Goal: Information Seeking & Learning: Learn about a topic

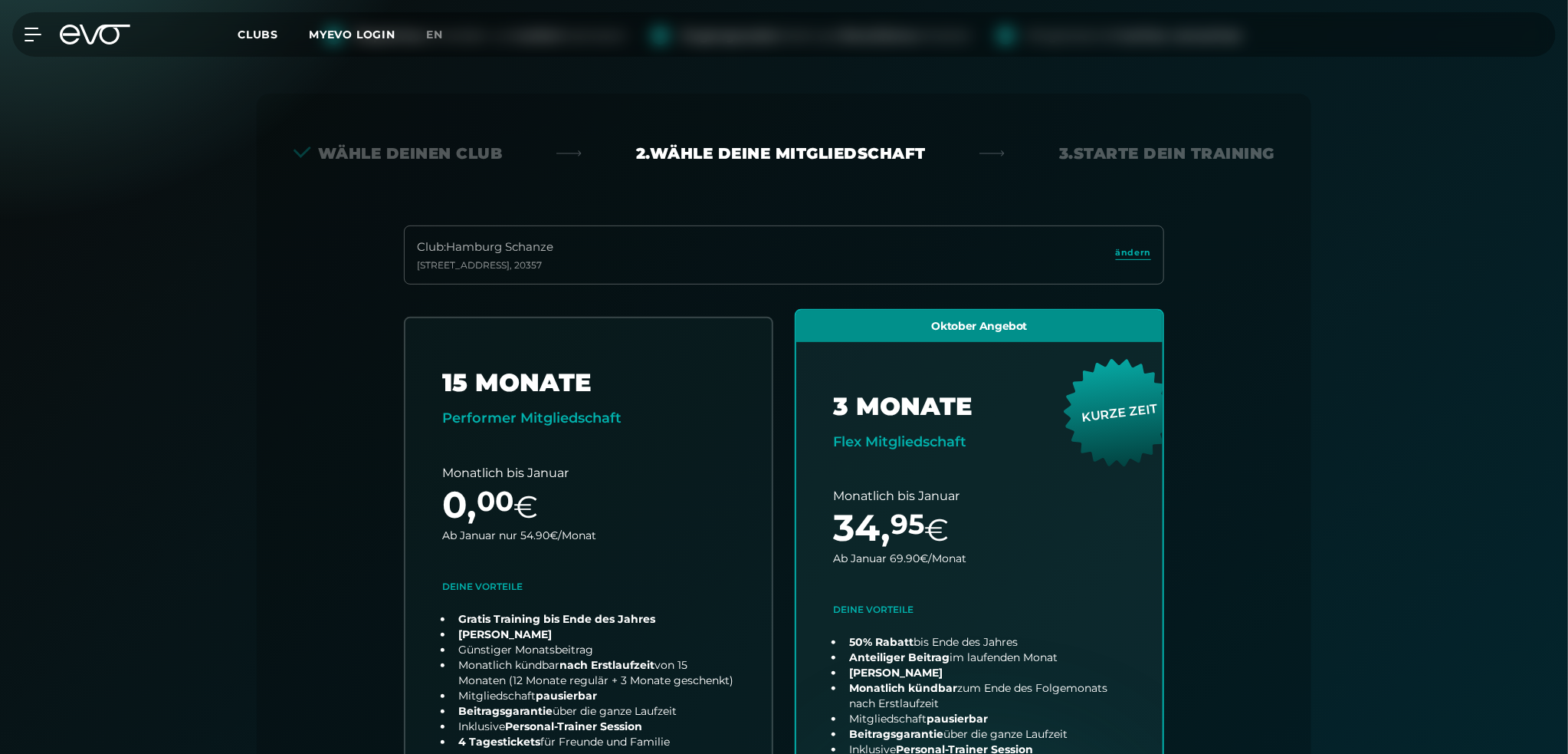
scroll to position [32, 0]
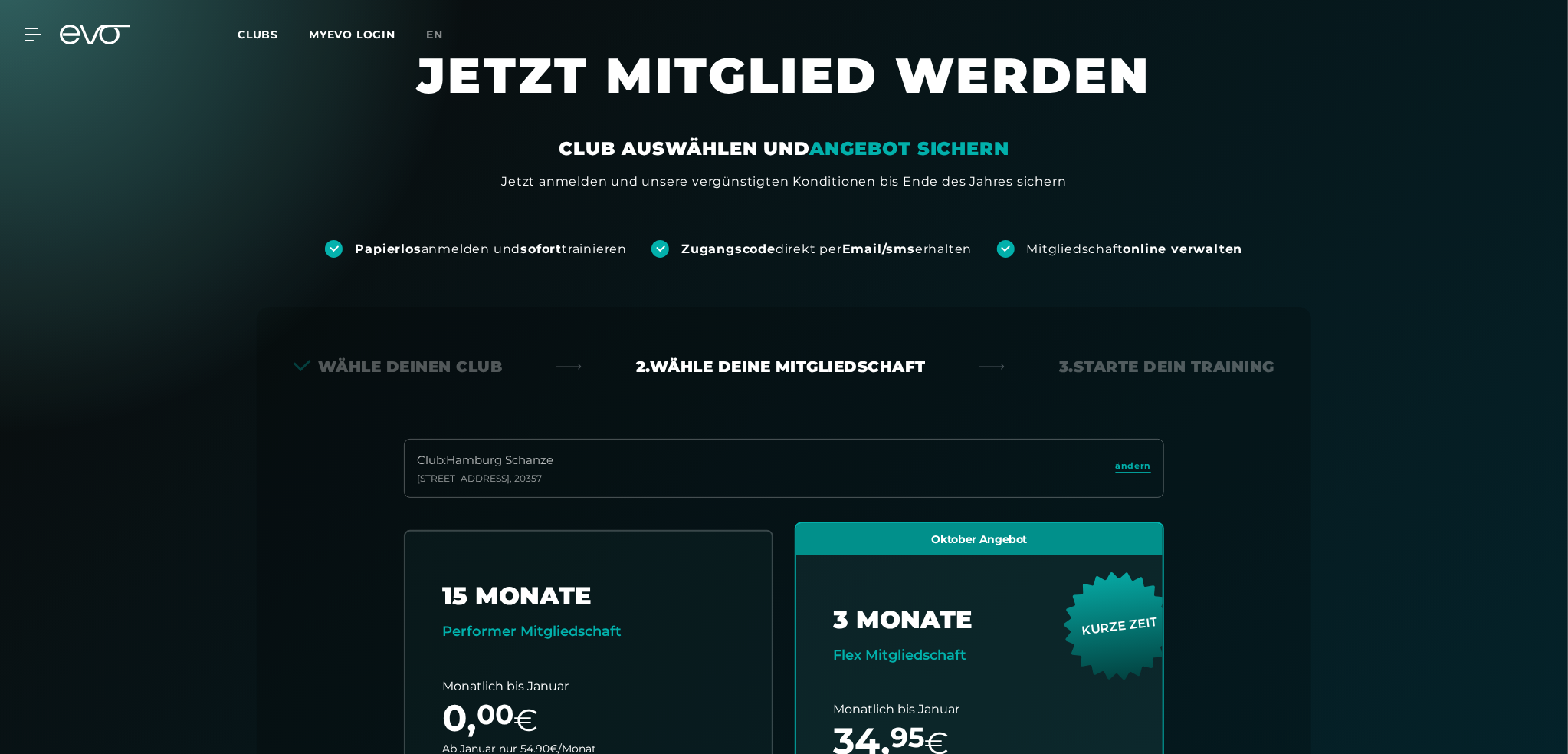
click at [251, 31] on span "Clubs" at bounding box center [258, 34] width 40 height 14
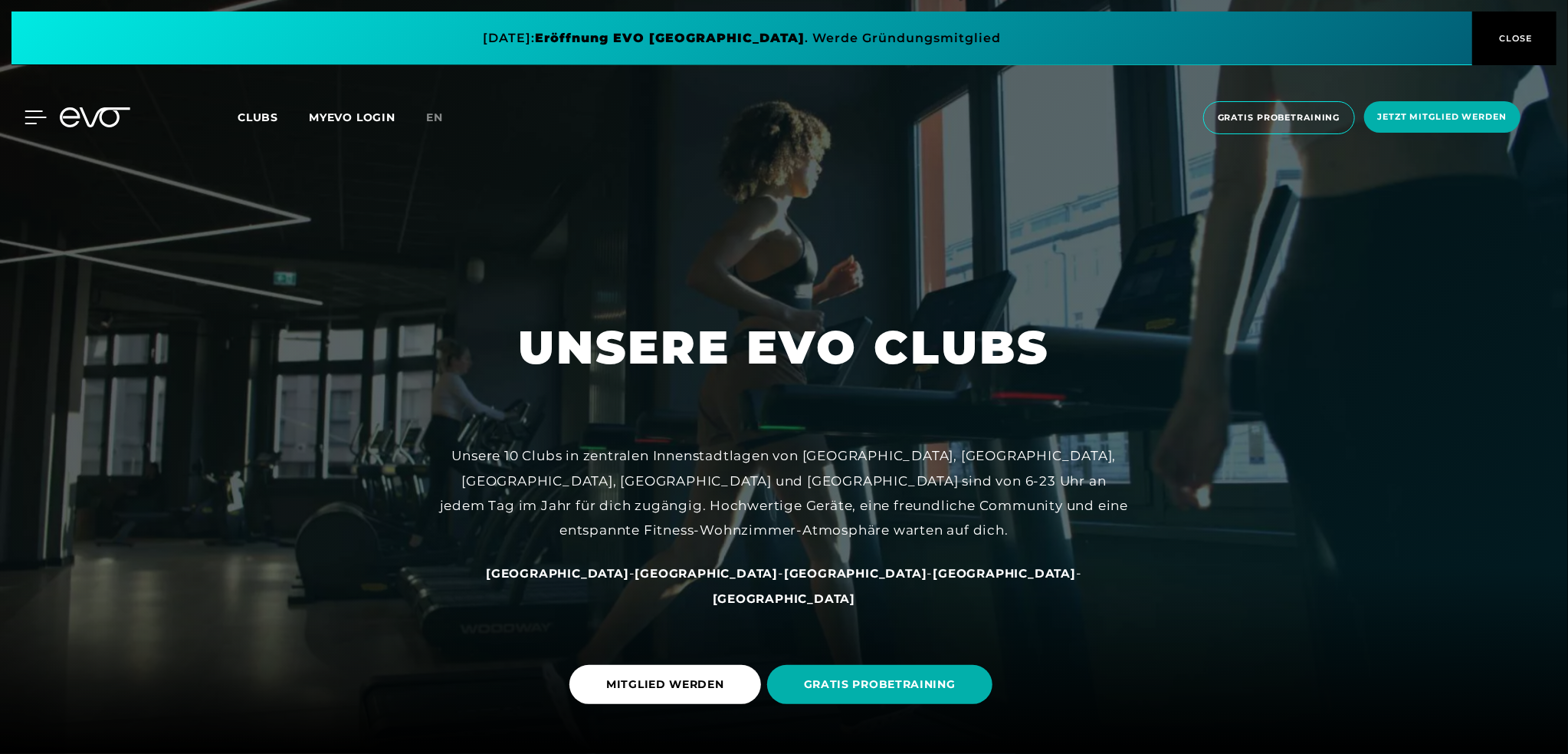
click at [30, 113] on icon at bounding box center [36, 117] width 22 height 14
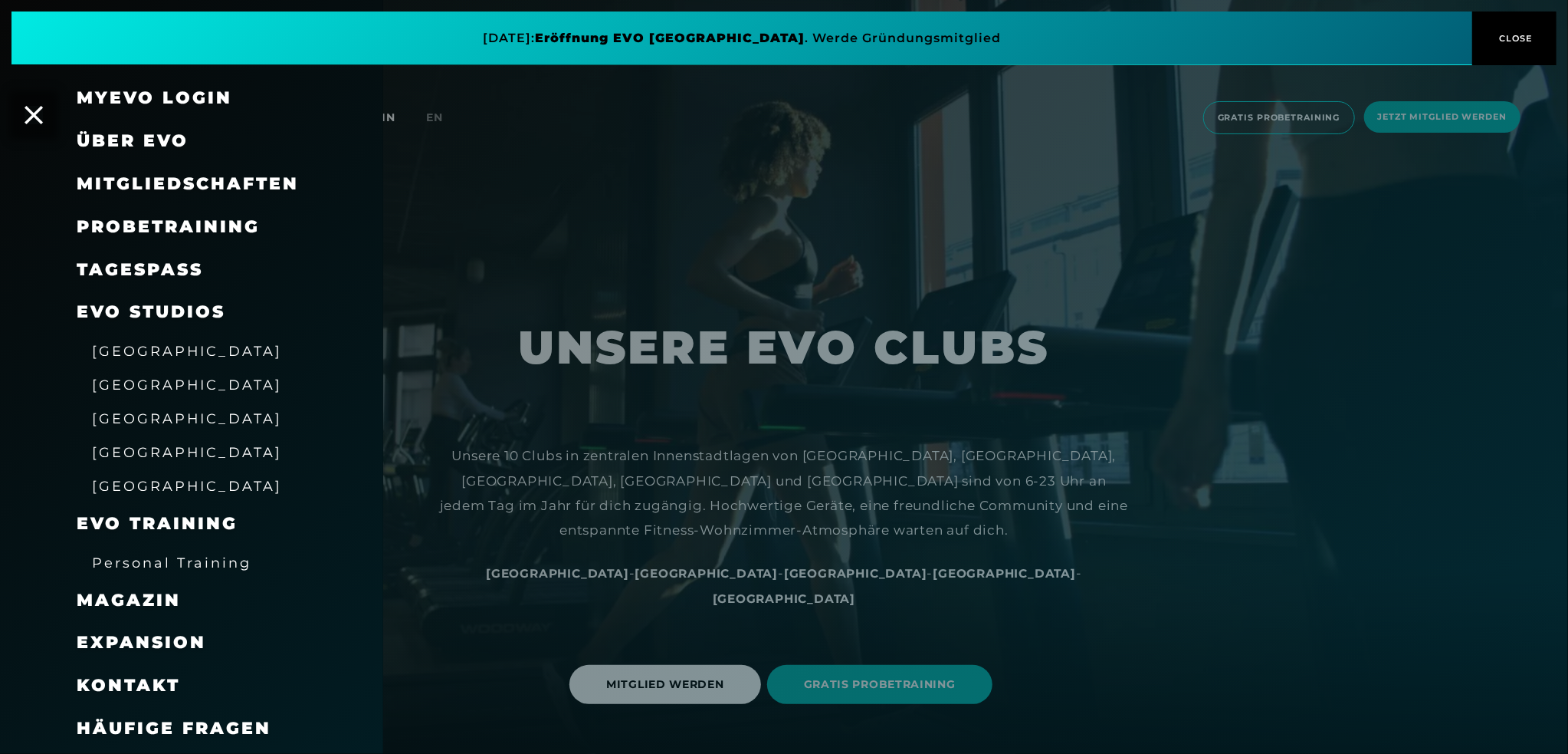
click at [166, 141] on span "Über EVO" at bounding box center [132, 141] width 112 height 21
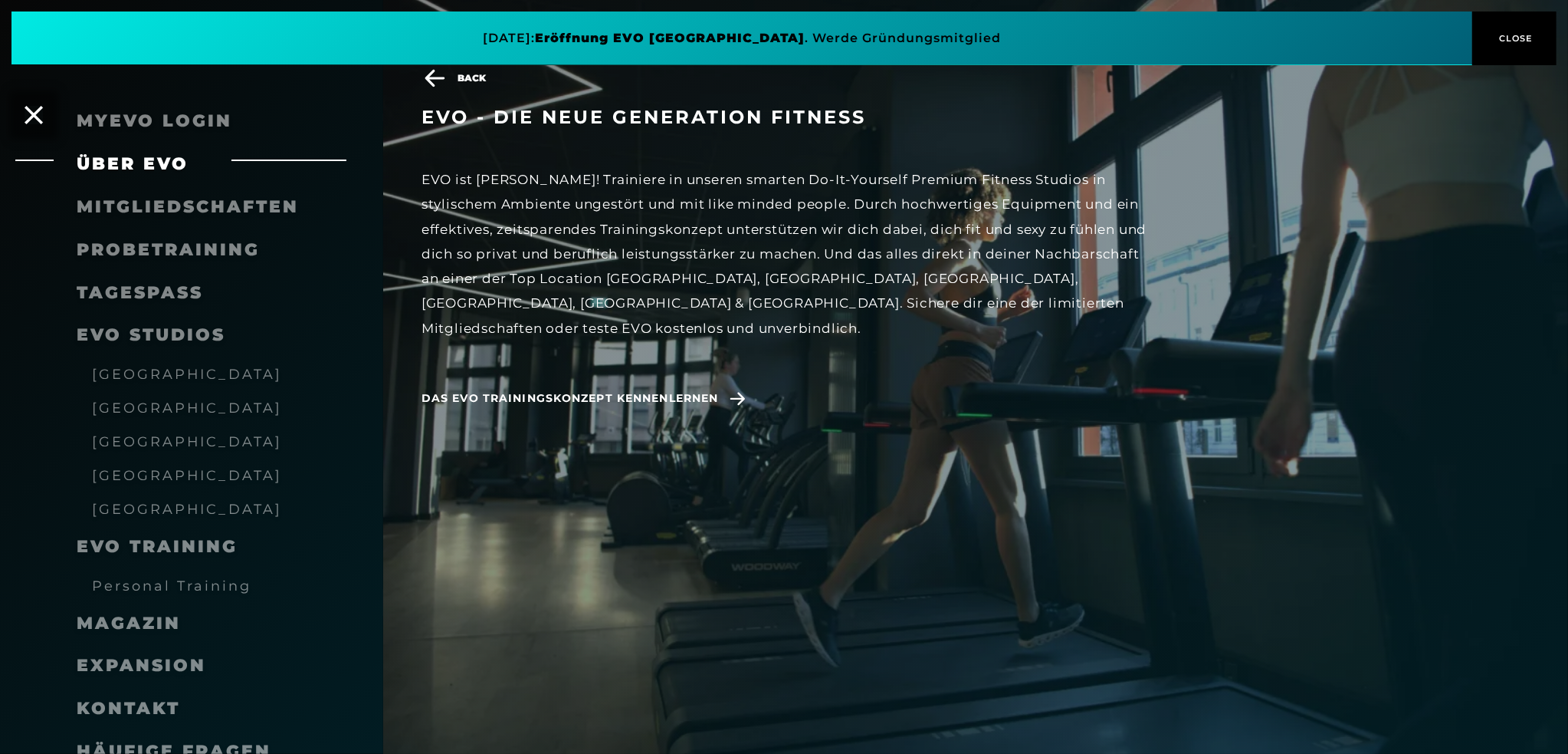
scroll to position [42, 0]
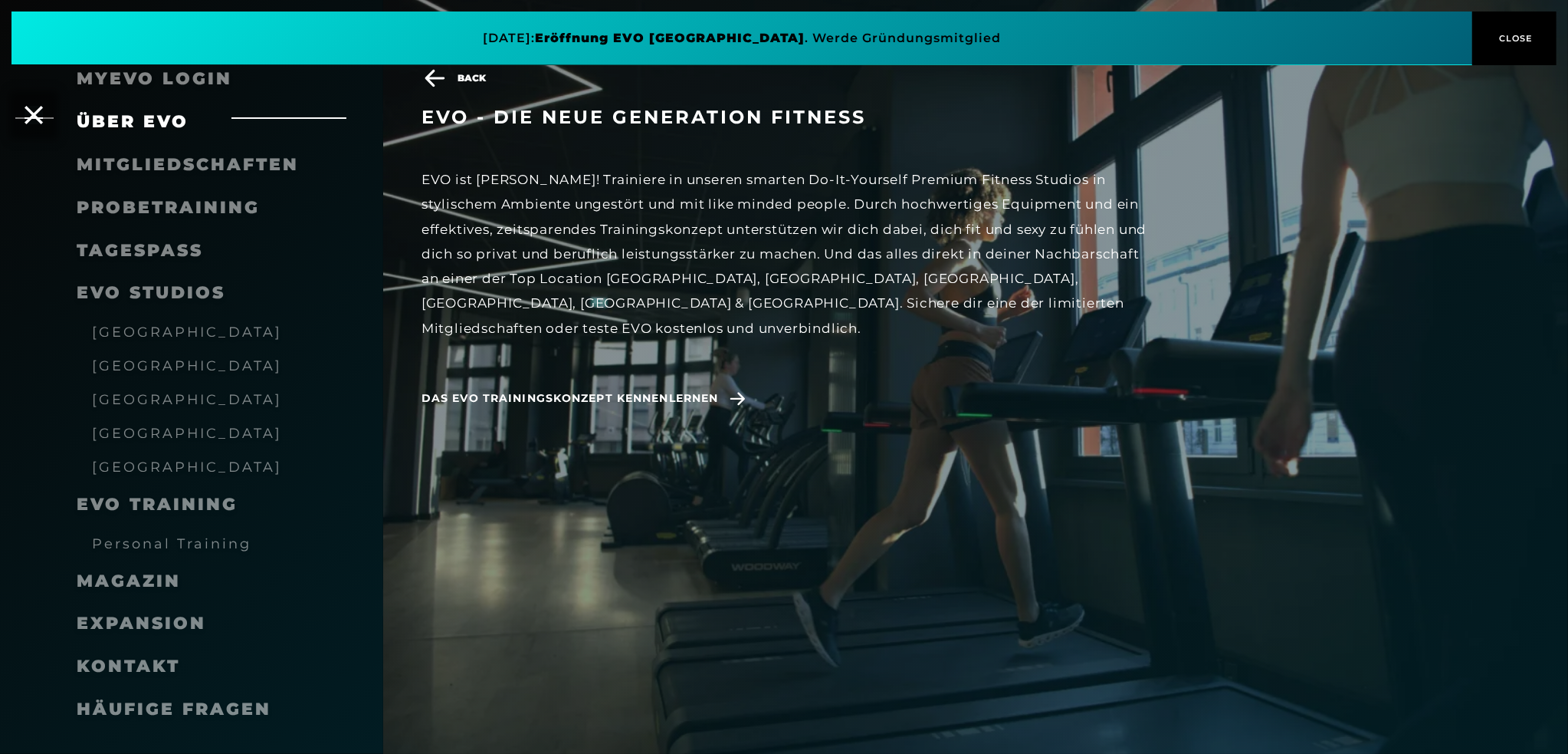
click at [154, 401] on span "[GEOGRAPHIC_DATA]" at bounding box center [187, 399] width 190 height 16
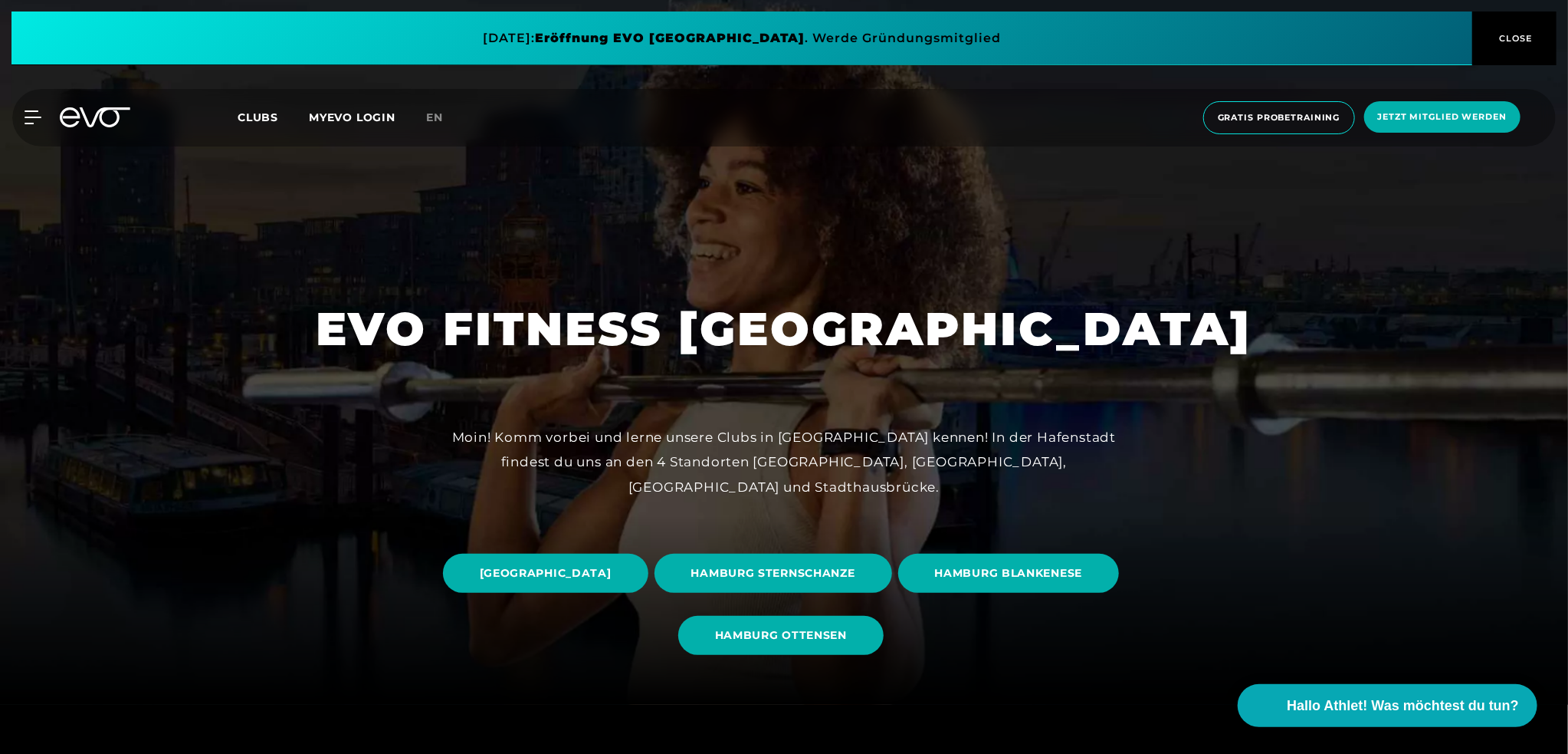
scroll to position [77, 0]
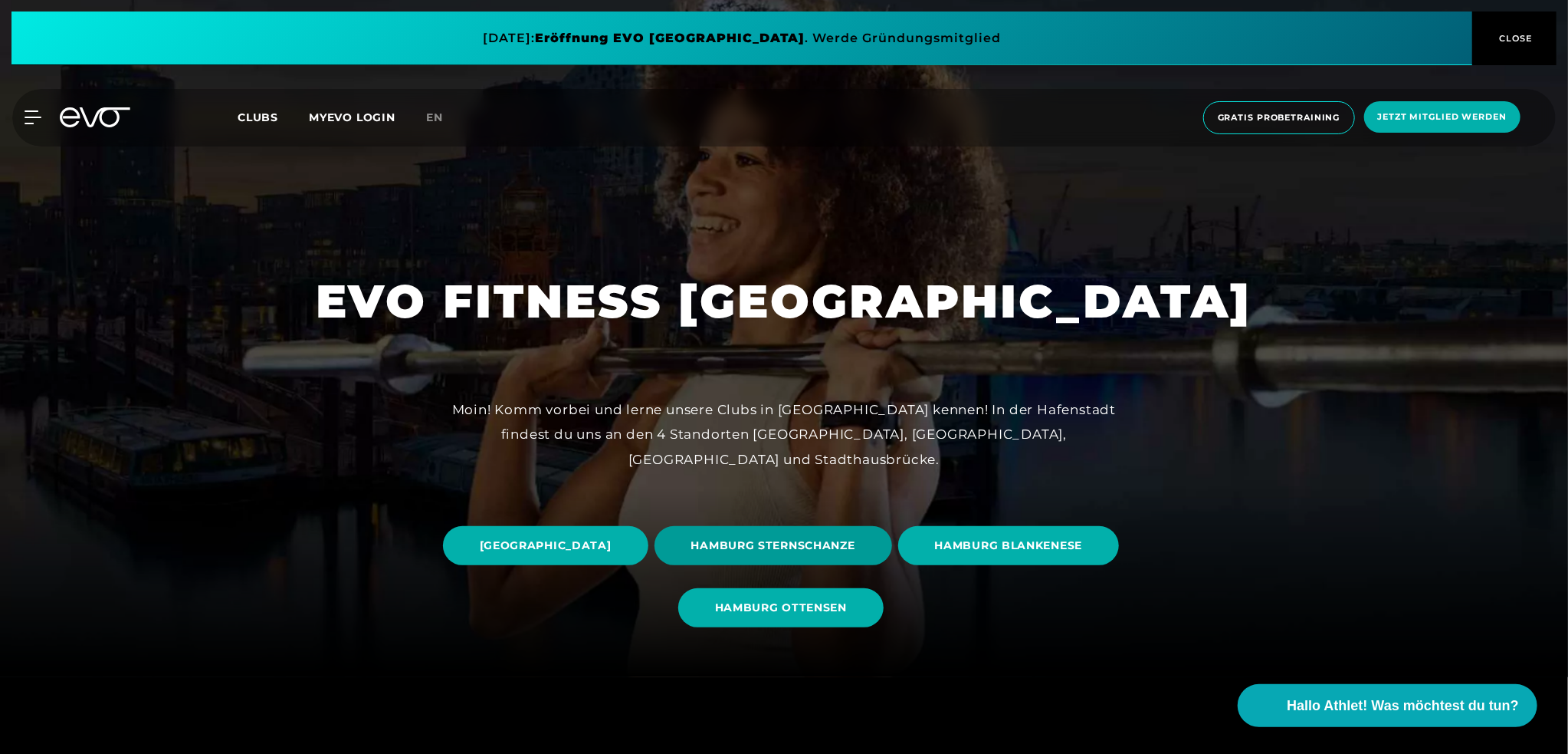
click at [856, 543] on span "HAMBURG STERNSCHANZE" at bounding box center [773, 545] width 164 height 16
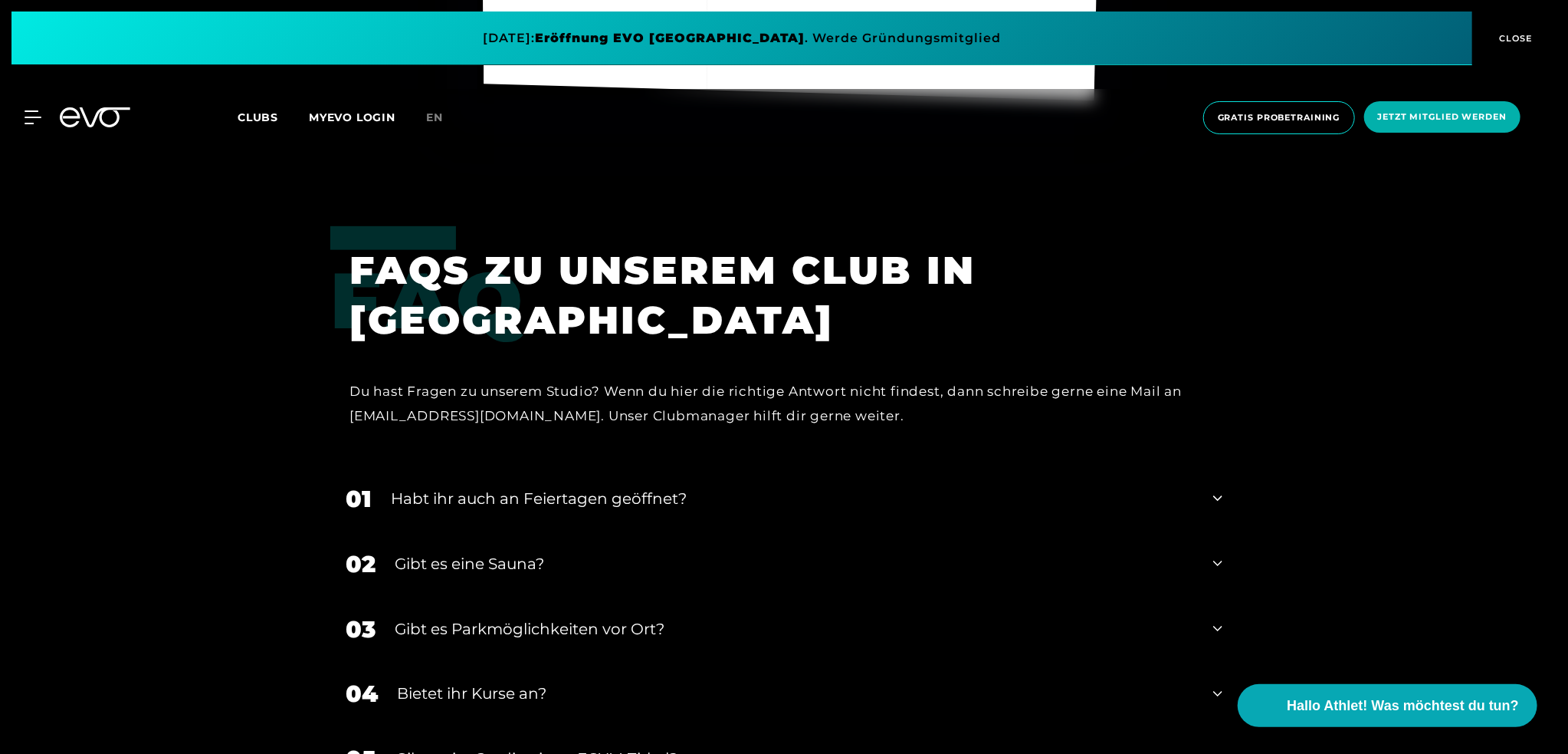
scroll to position [5369, 0]
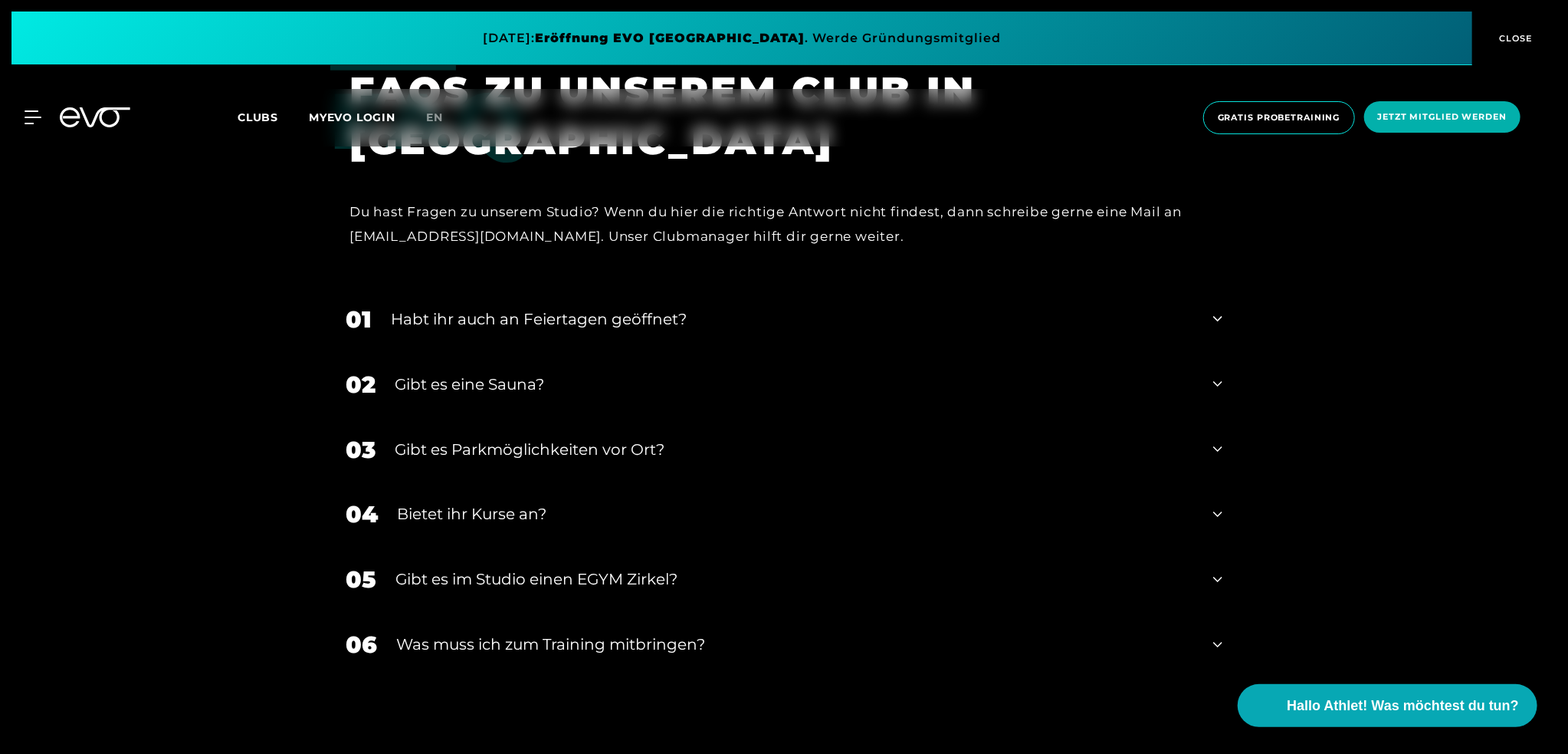
click at [1214, 318] on icon at bounding box center [1218, 319] width 9 height 19
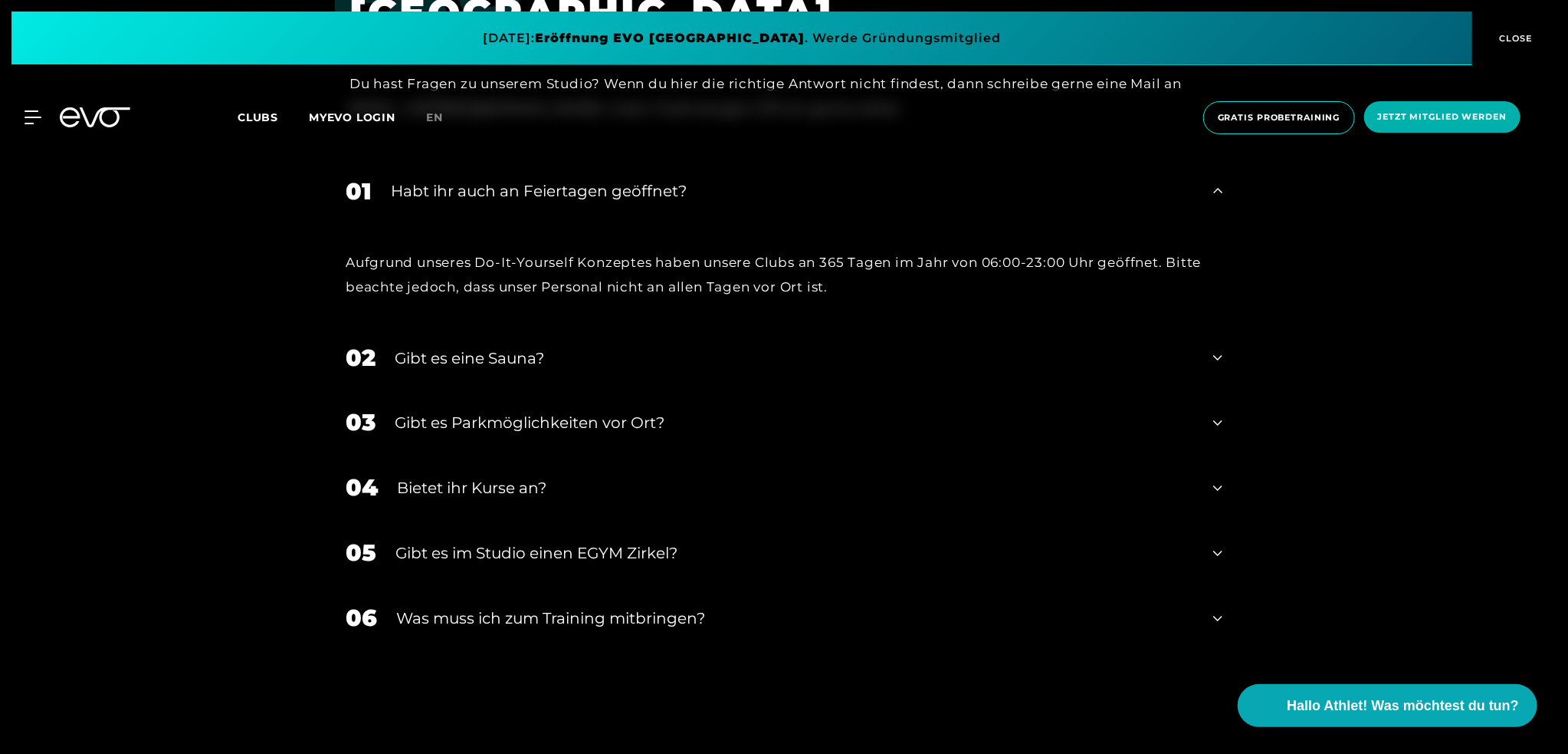
scroll to position [5600, 0]
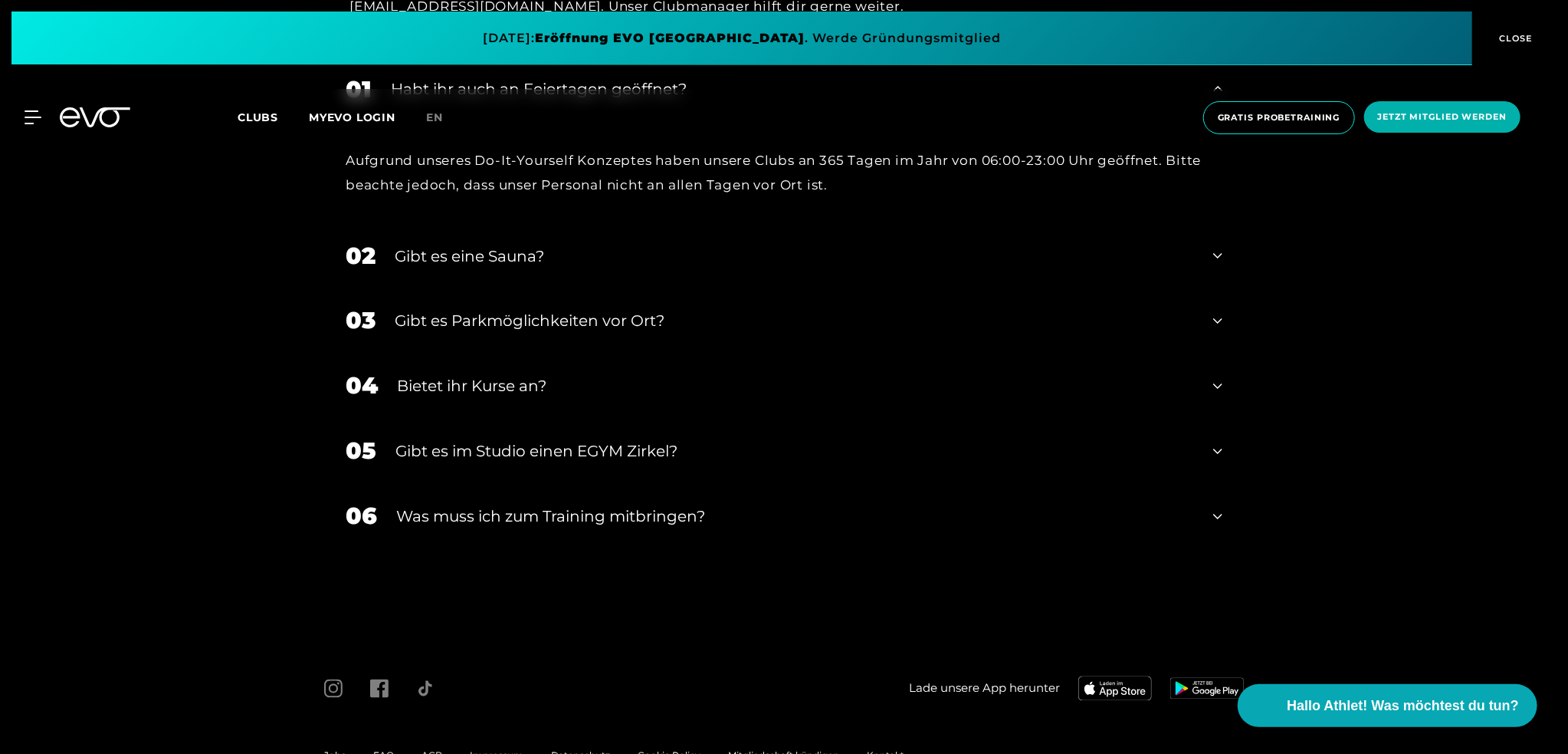
click at [1215, 448] on icon at bounding box center [1218, 452] width 9 height 19
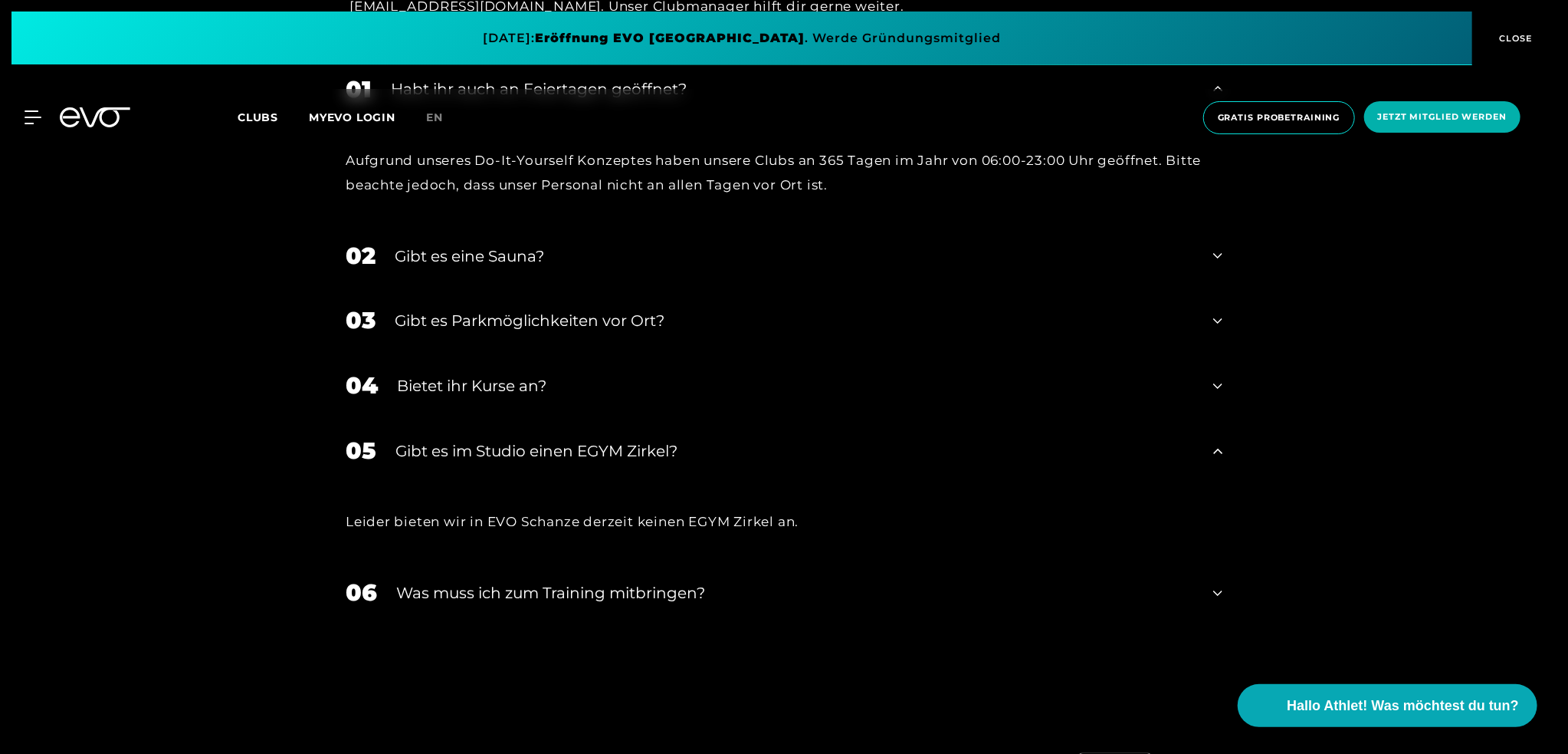
click at [1223, 593] on div "06 Was muss ich zum Training mitbringen?" at bounding box center [784, 594] width 907 height 66
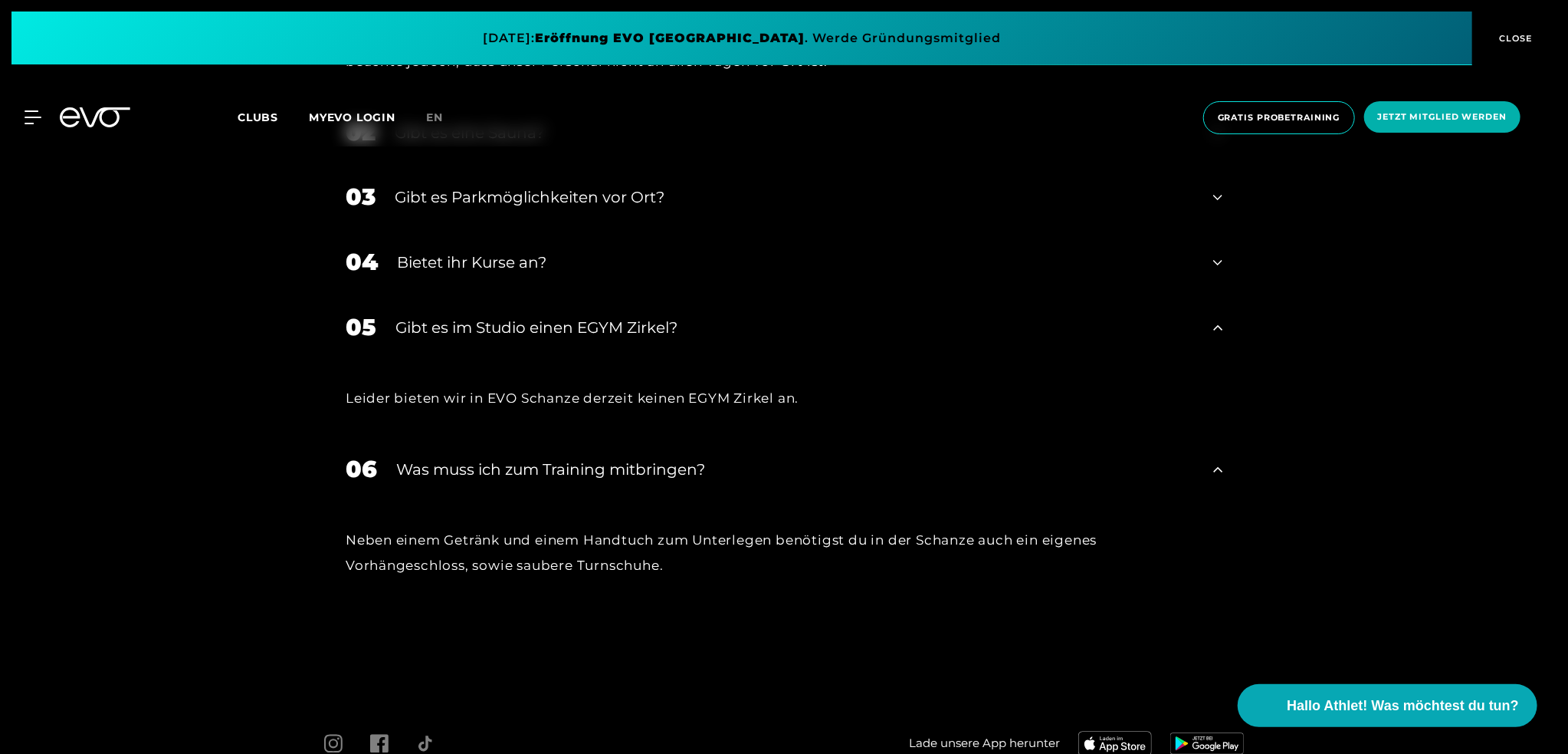
scroll to position [5674, 0]
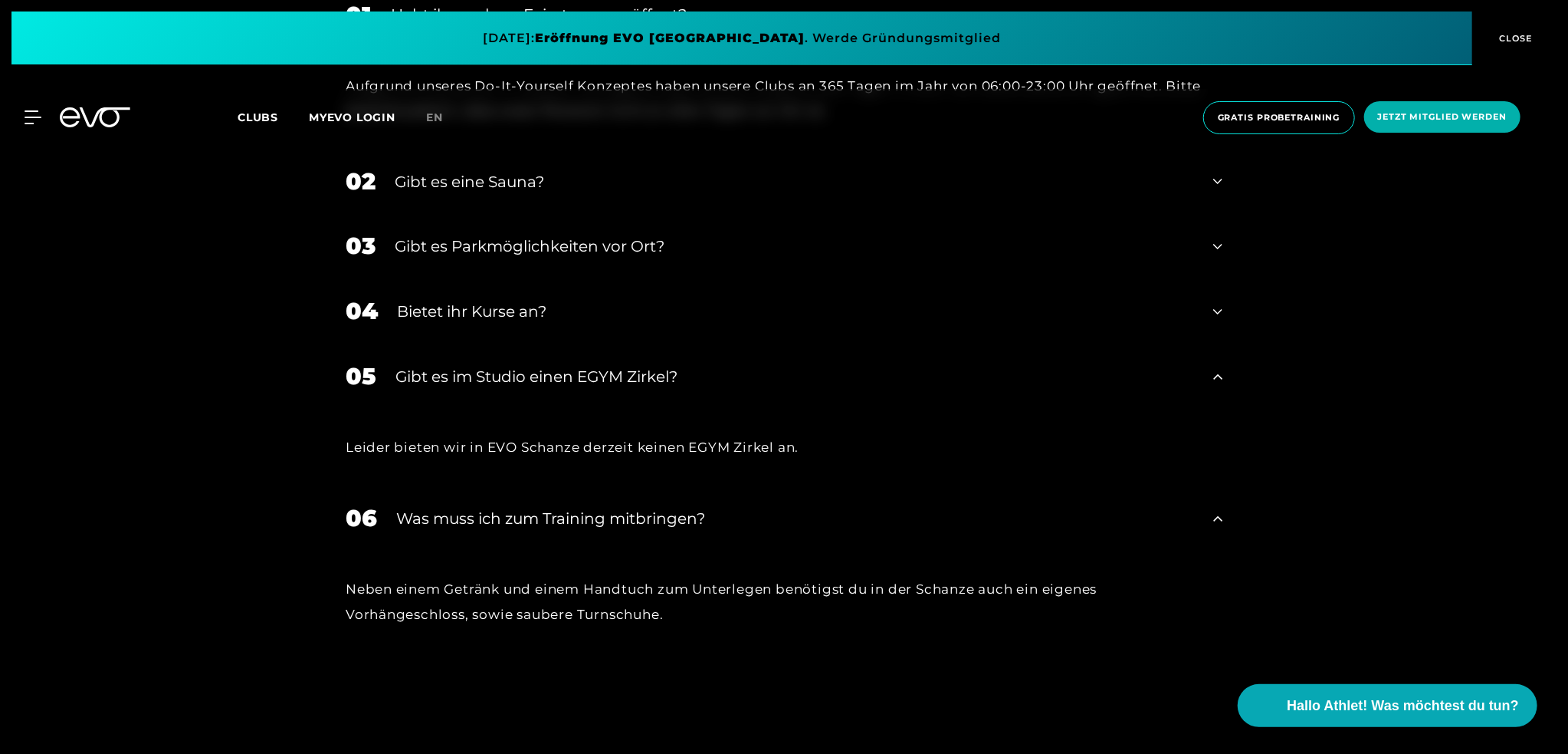
click at [1223, 313] on div "04 Bietet ihr [DEMOGRAPHIC_DATA]?" at bounding box center [784, 312] width 907 height 66
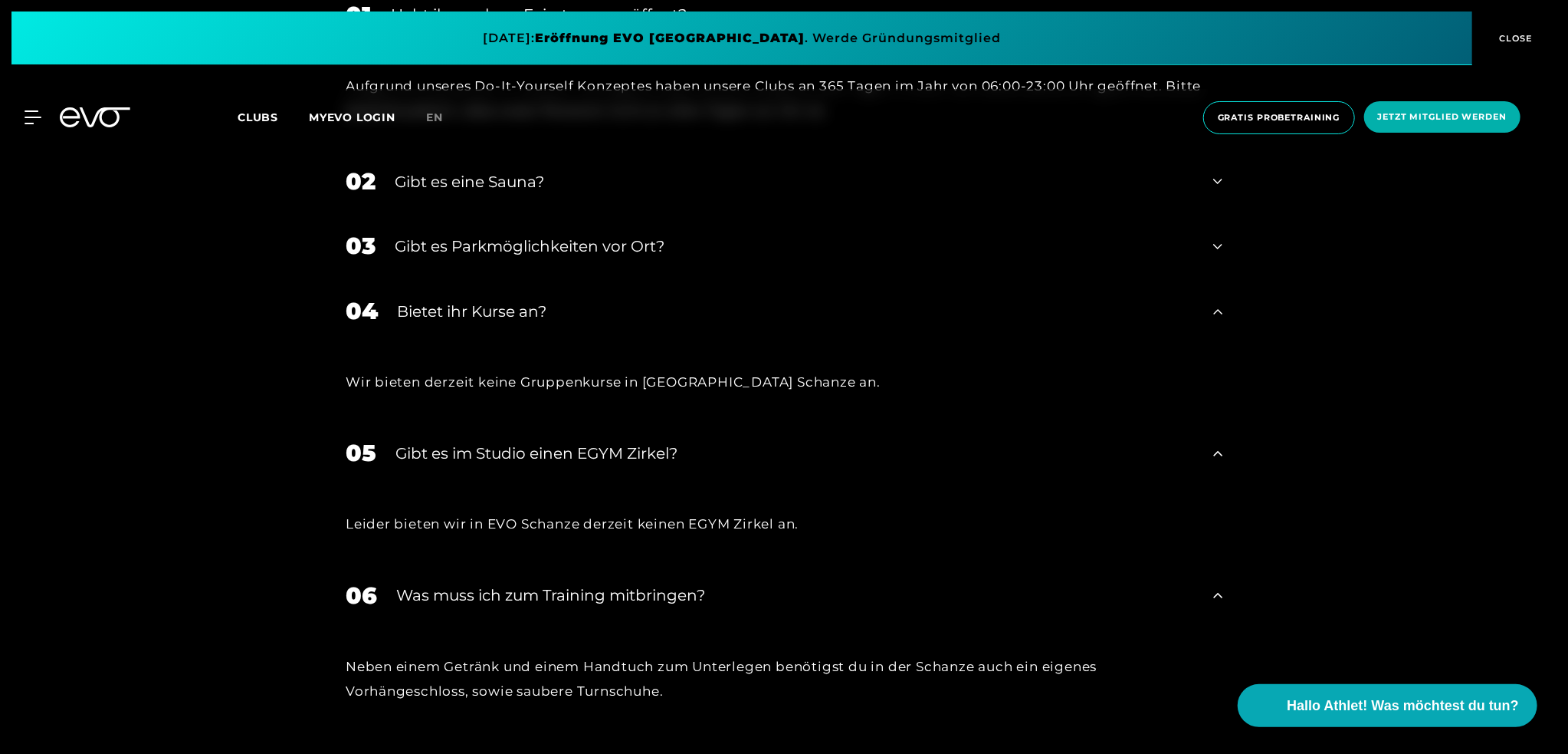
click at [1221, 250] on icon at bounding box center [1218, 248] width 9 height 19
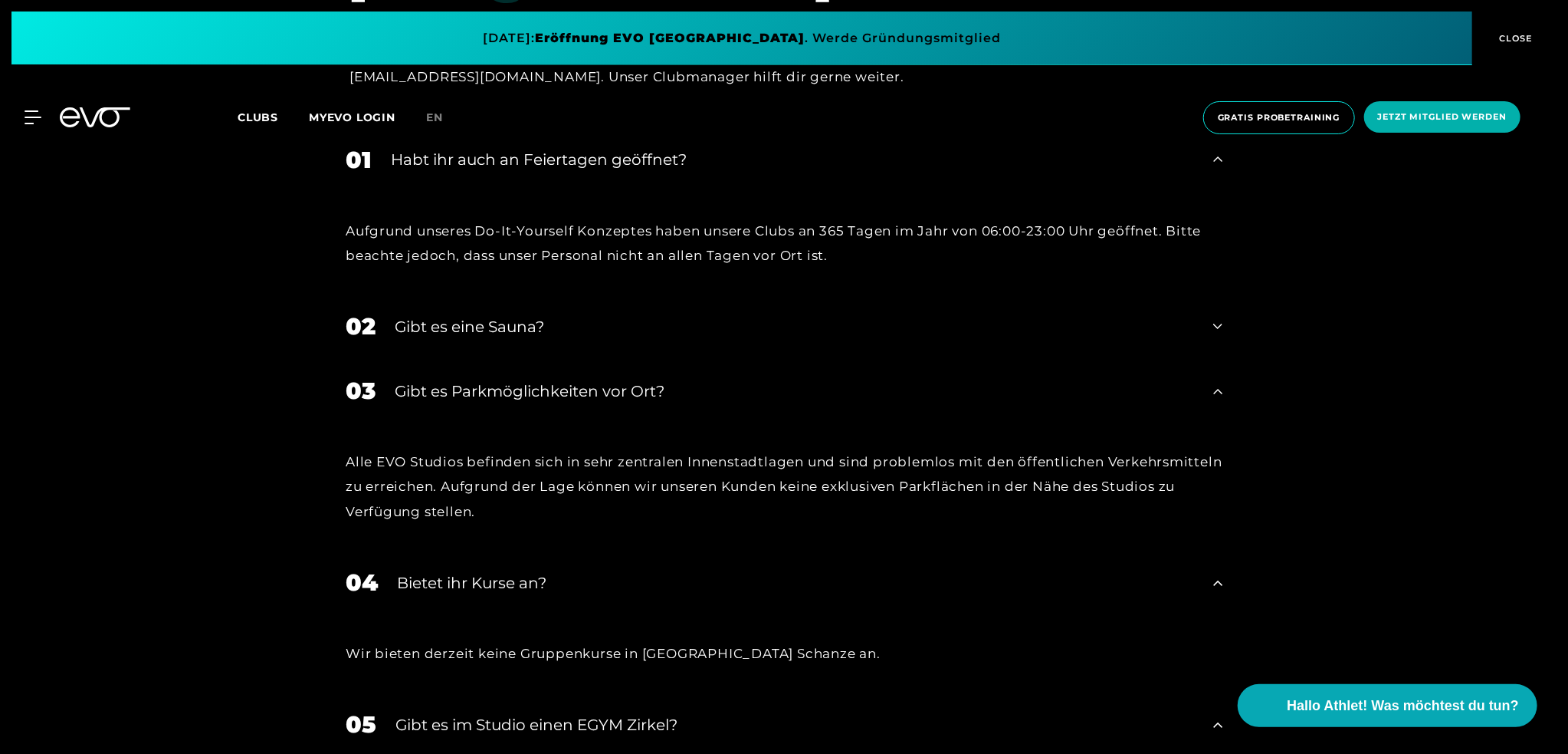
scroll to position [5520, 0]
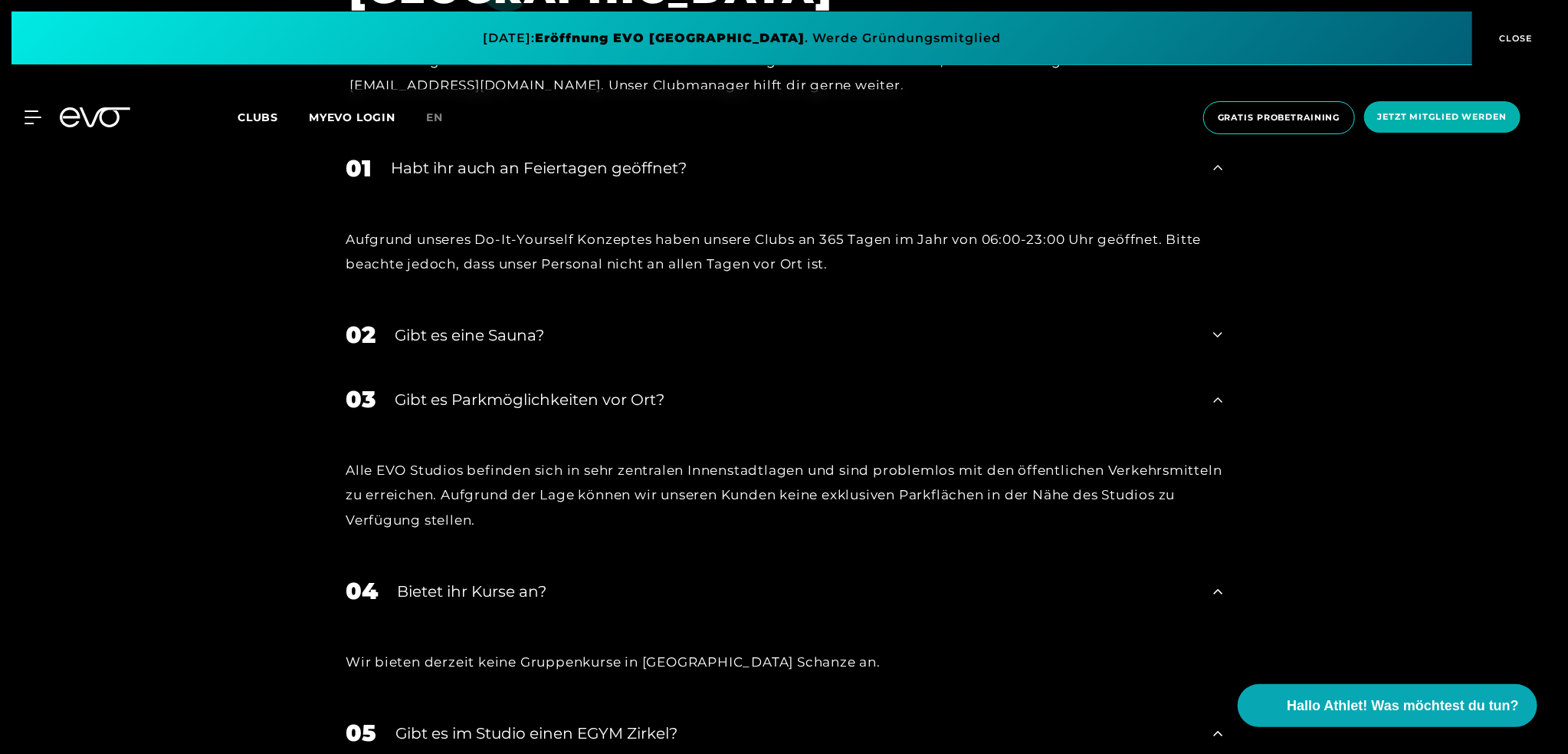
click at [1218, 329] on icon at bounding box center [1218, 336] width 9 height 19
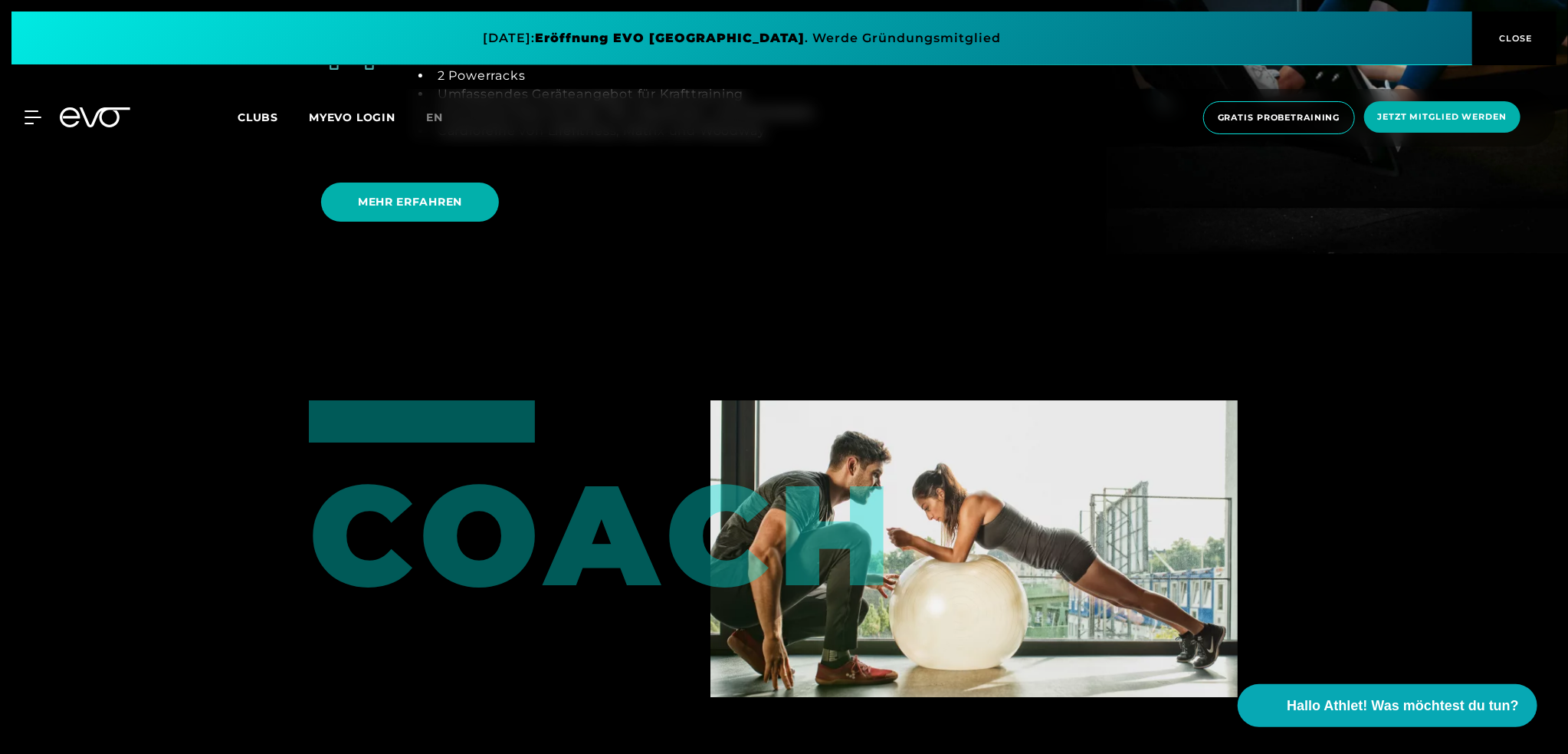
scroll to position [3372, 0]
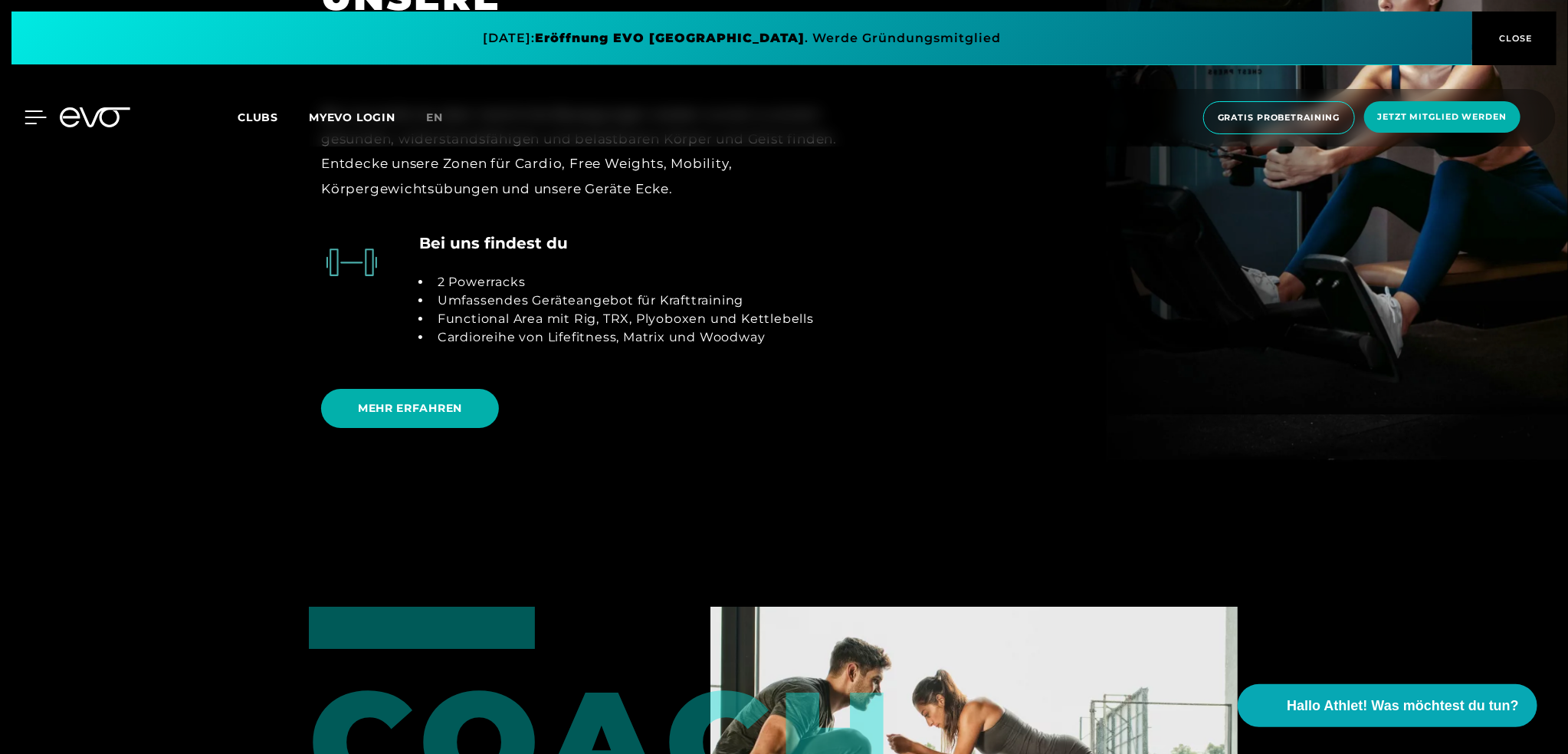
click at [37, 115] on icon at bounding box center [36, 117] width 22 height 14
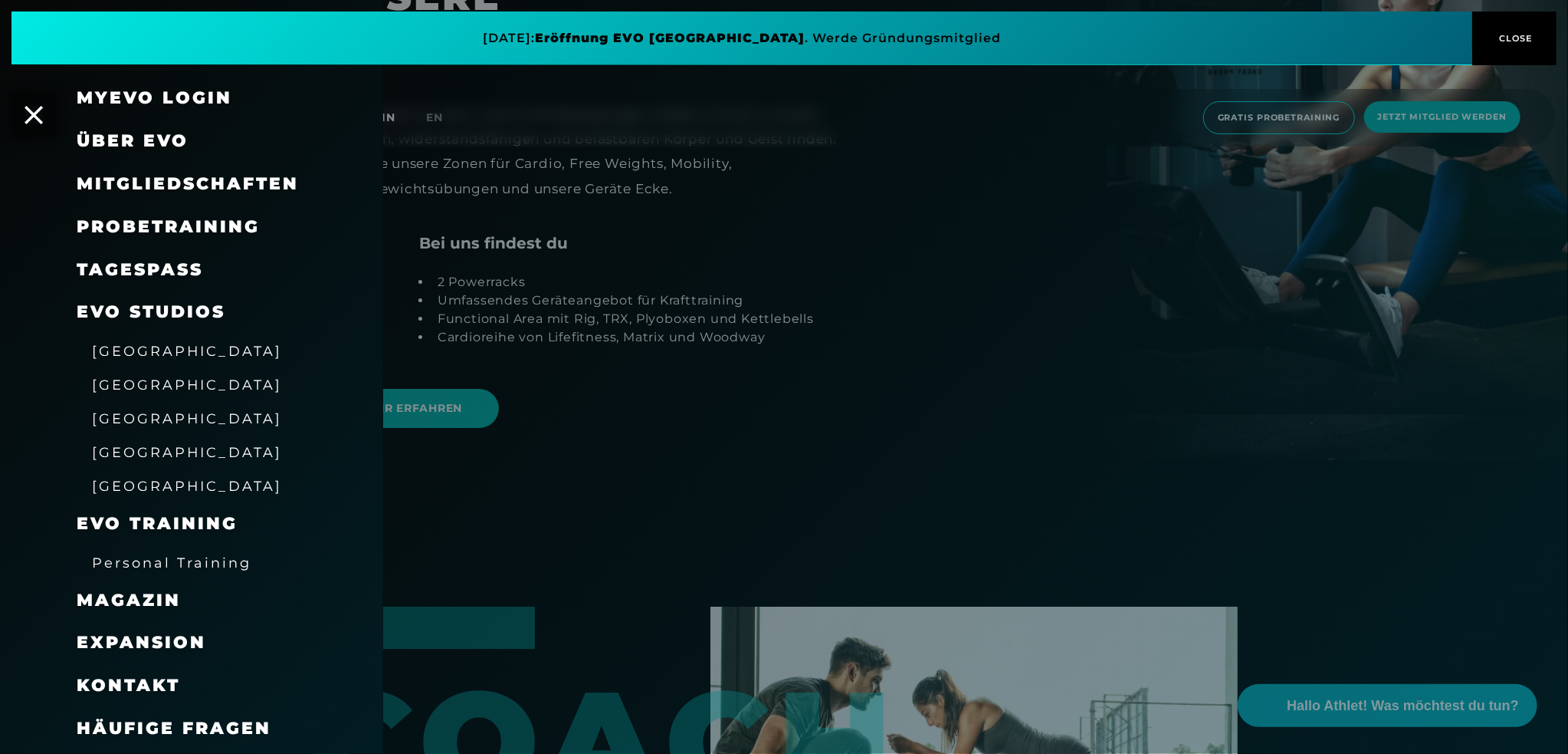
click at [130, 417] on span "[GEOGRAPHIC_DATA]" at bounding box center [187, 418] width 190 height 16
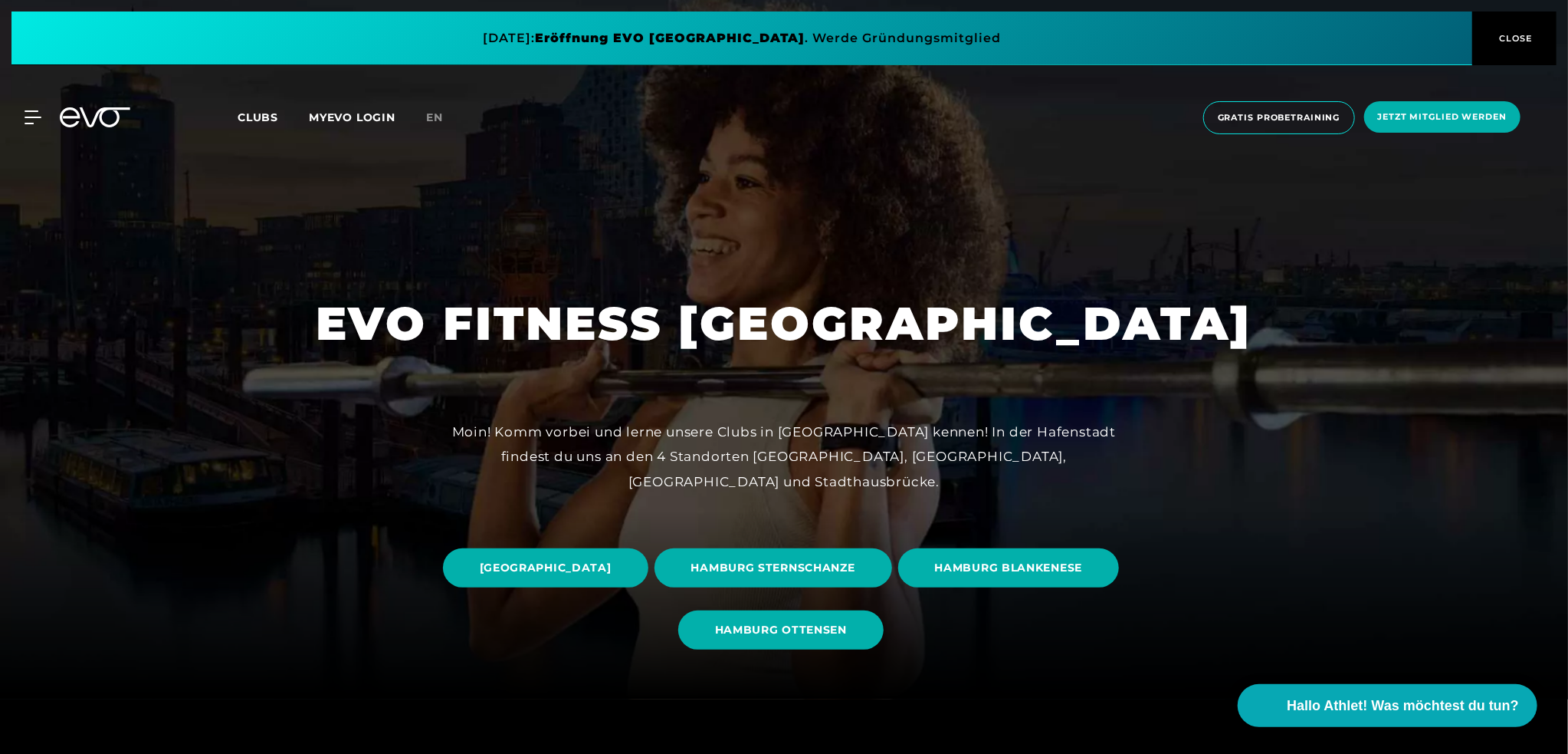
scroll to position [307, 0]
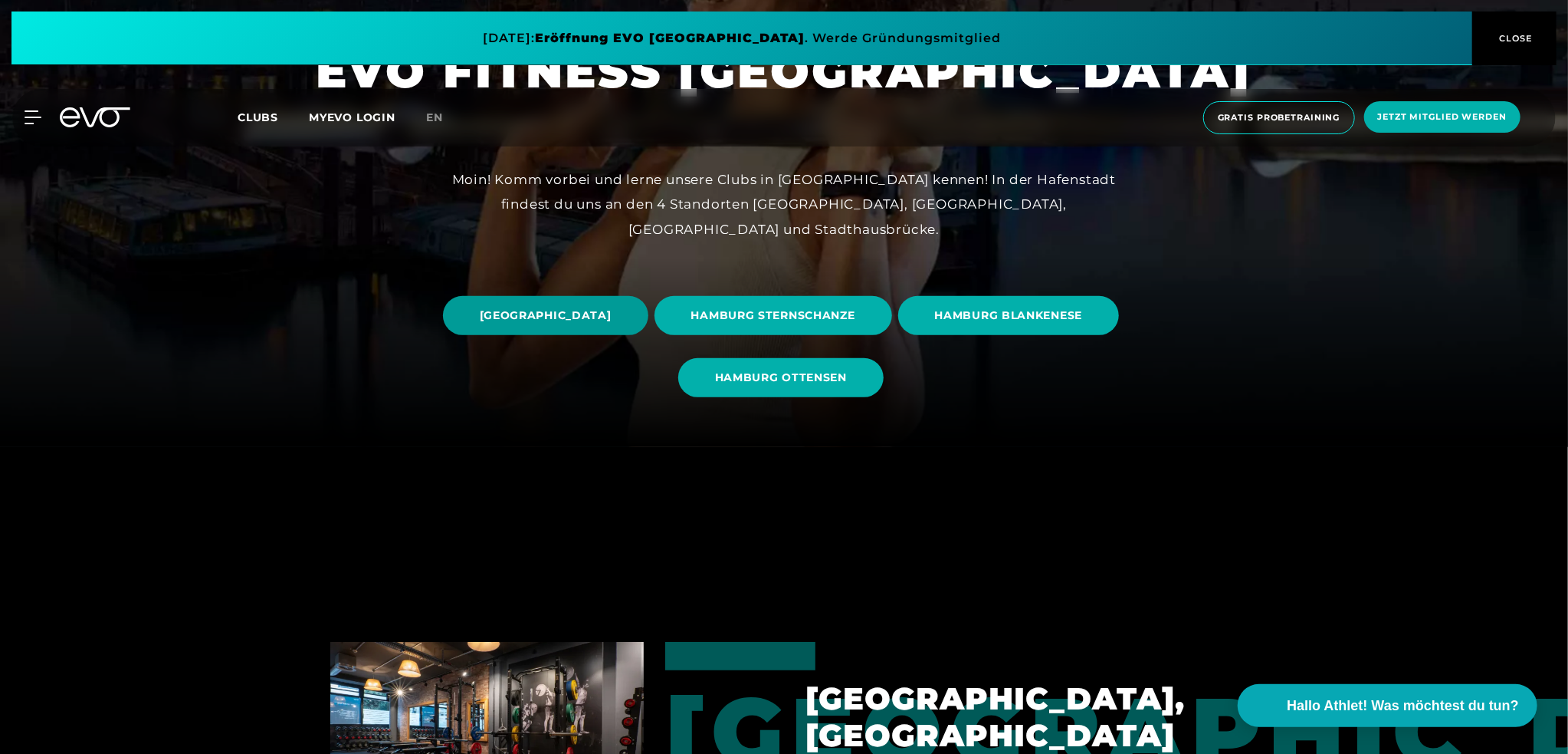
click at [636, 301] on span "[GEOGRAPHIC_DATA]" at bounding box center [545, 316] width 205 height 39
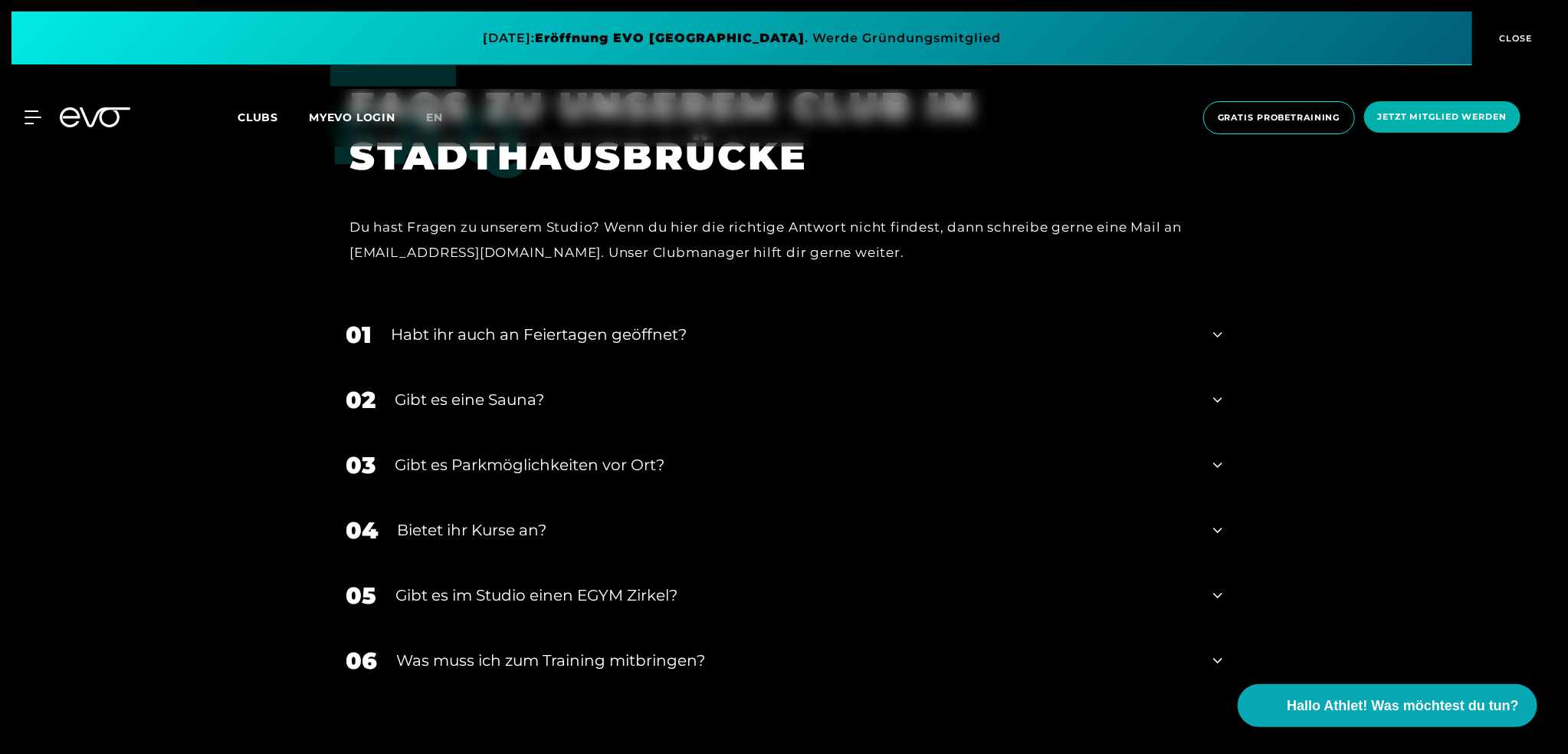
scroll to position [5822, 0]
click at [1218, 335] on icon at bounding box center [1218, 338] width 9 height 6
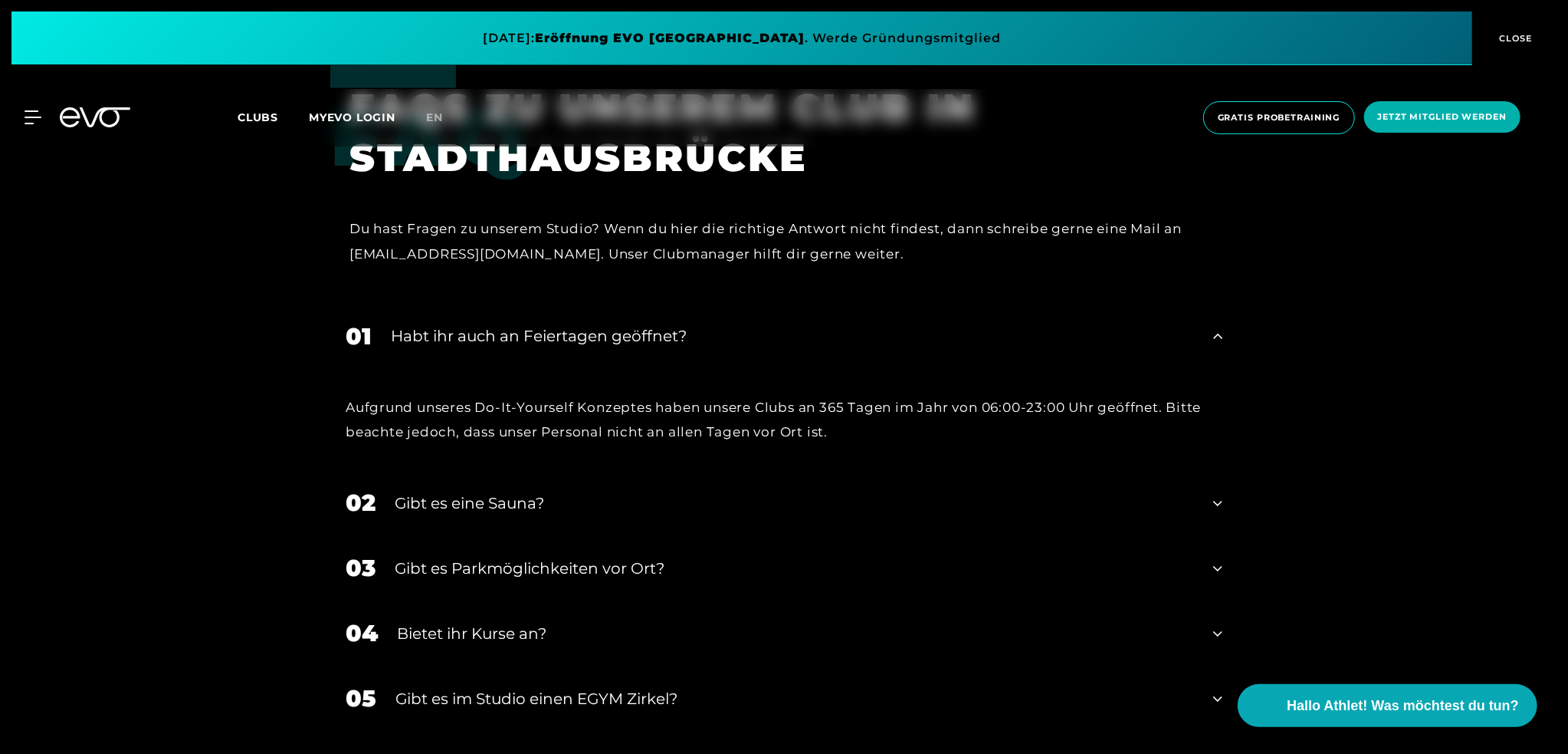
click at [1217, 475] on div "02 Gibt es eine Sauna?" at bounding box center [784, 504] width 907 height 66
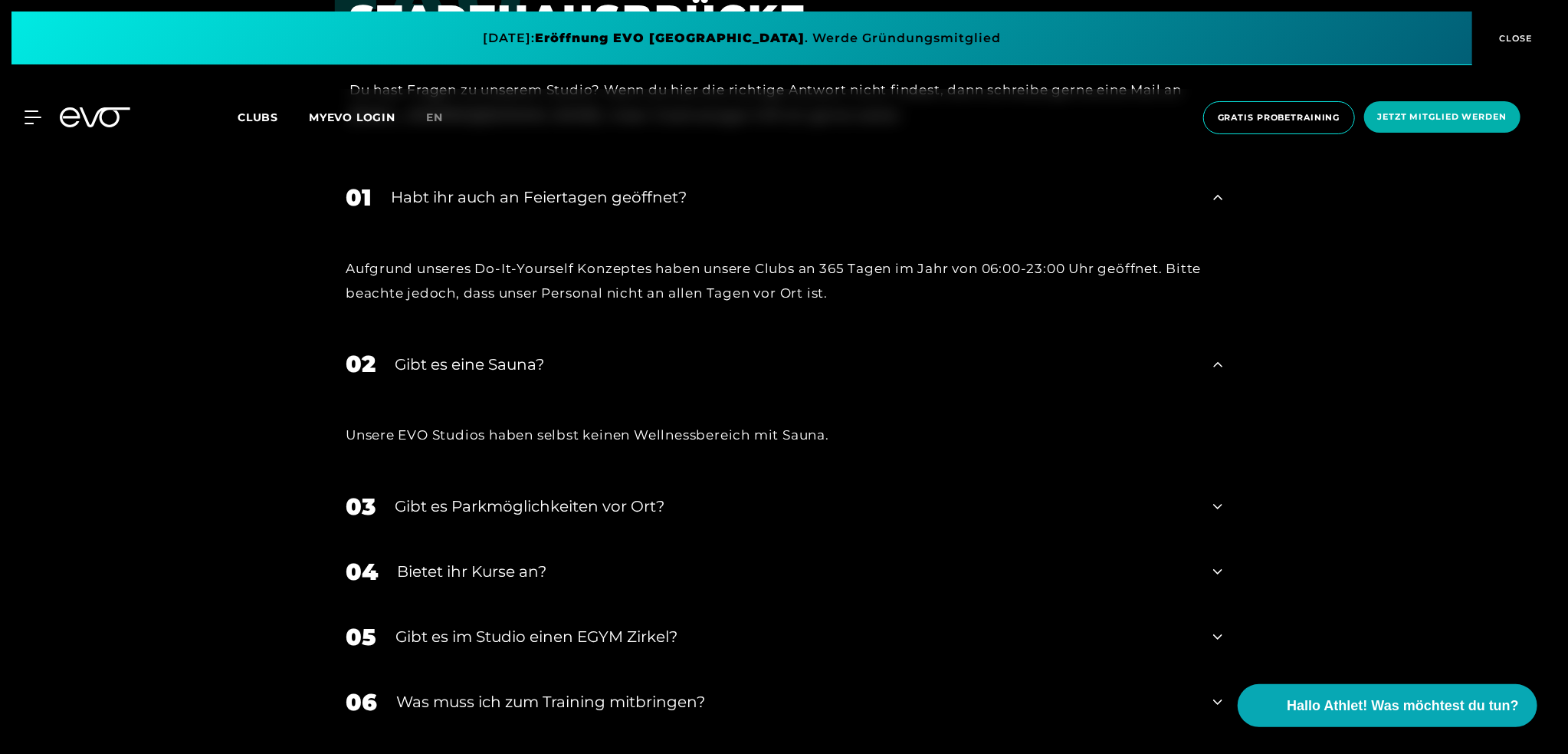
scroll to position [5975, 0]
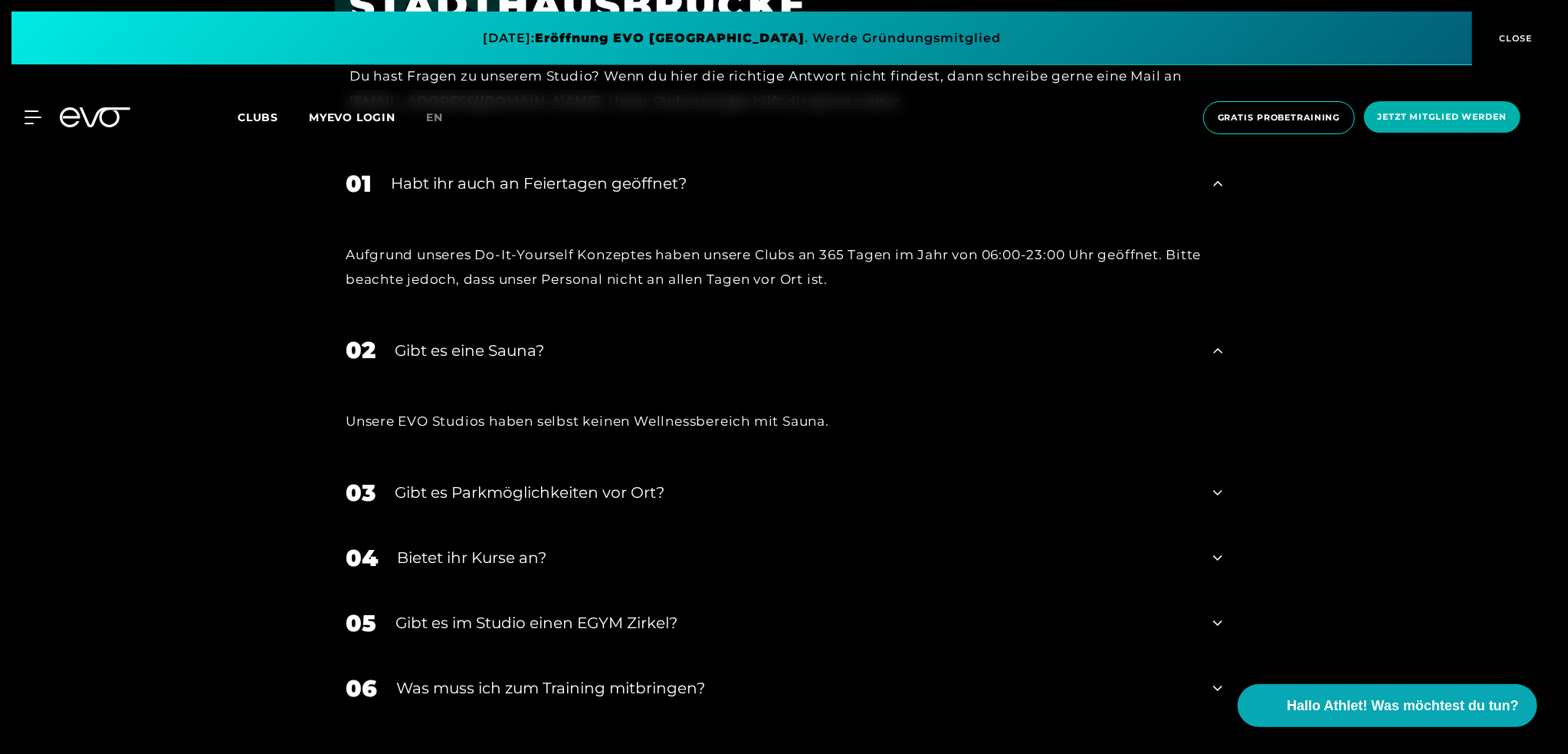
click at [1202, 460] on div "03 Gibt es Parkmöglichkeiten vor Ort?" at bounding box center [784, 493] width 907 height 66
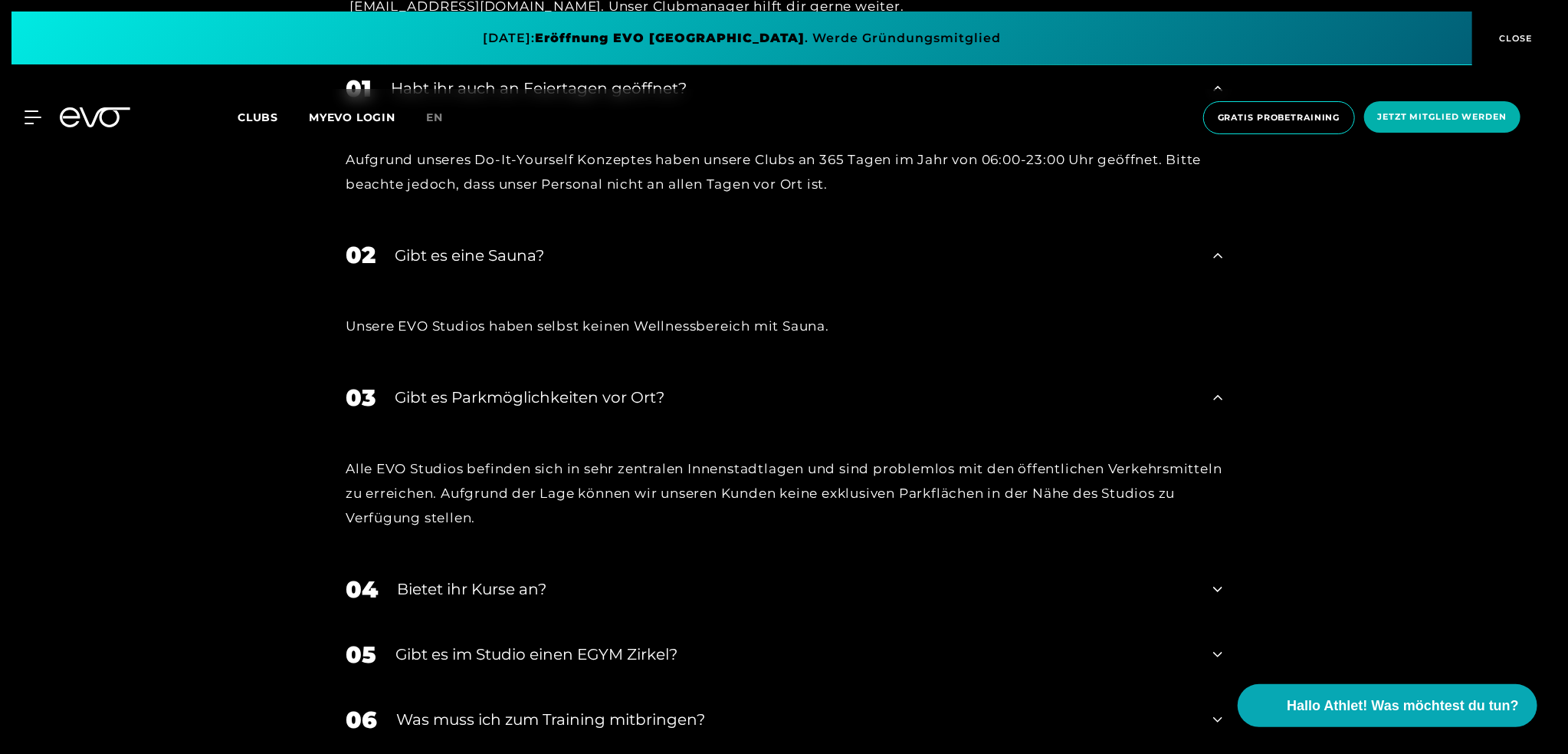
scroll to position [6205, 0]
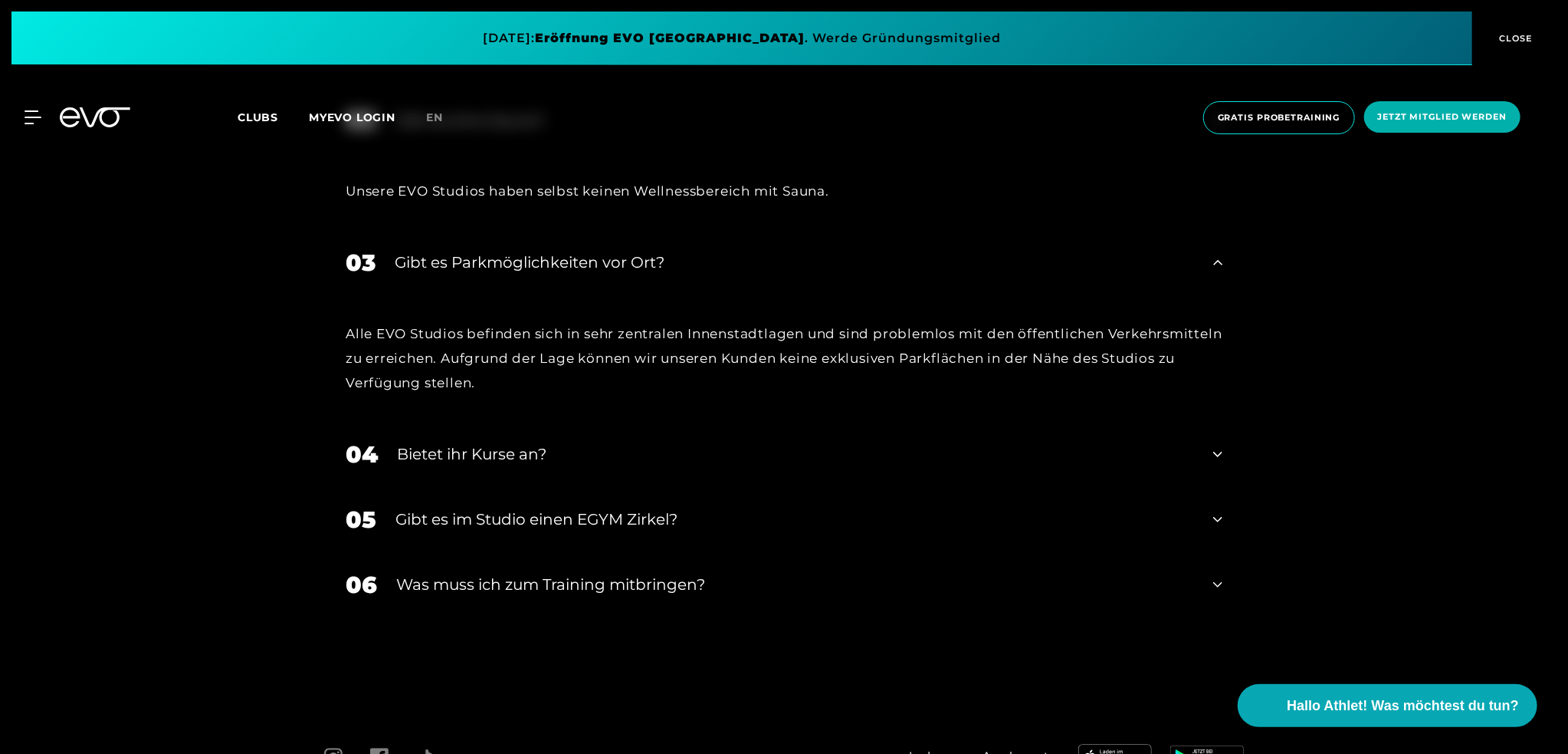
click at [1214, 445] on icon at bounding box center [1218, 454] width 9 height 19
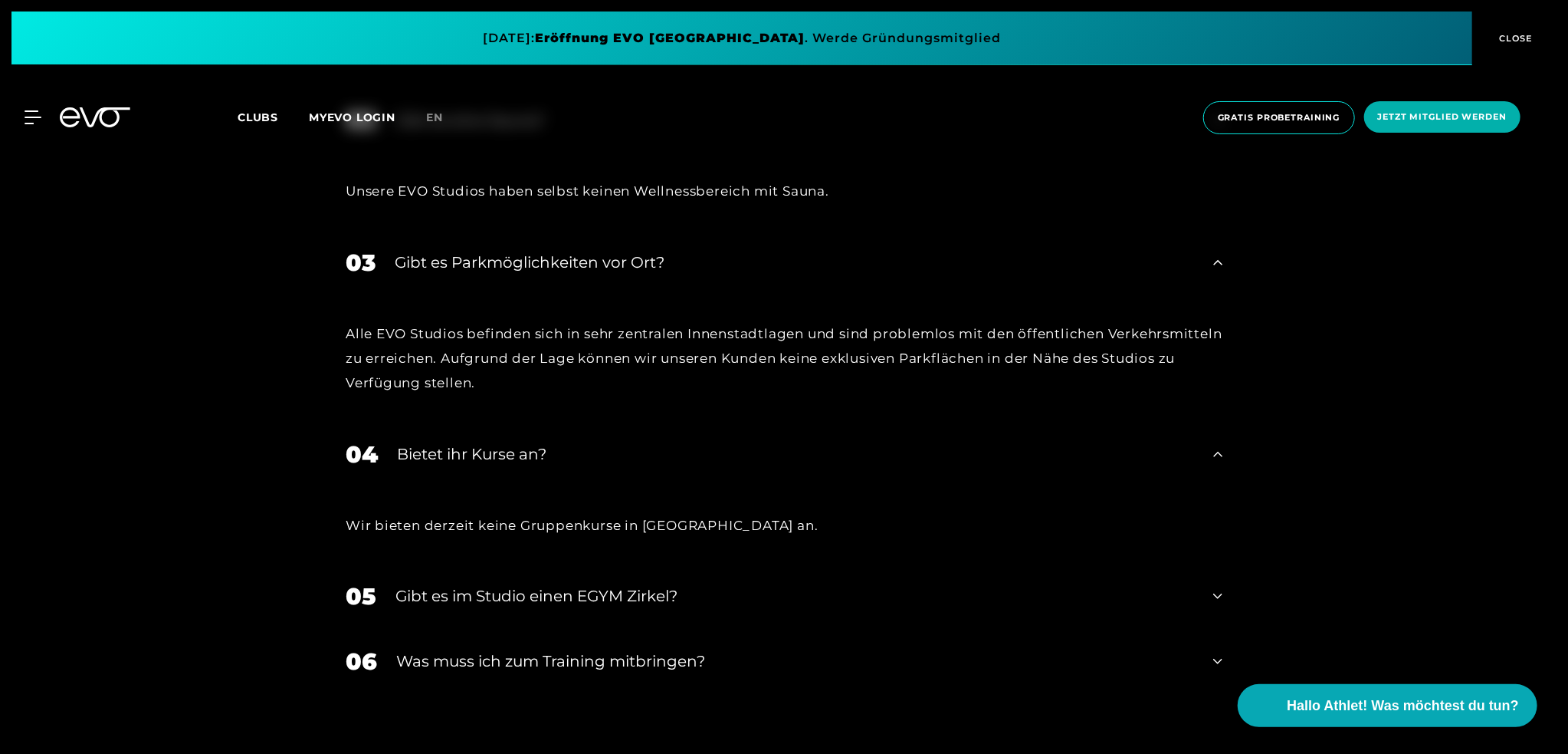
click at [1218, 587] on icon at bounding box center [1218, 596] width 9 height 19
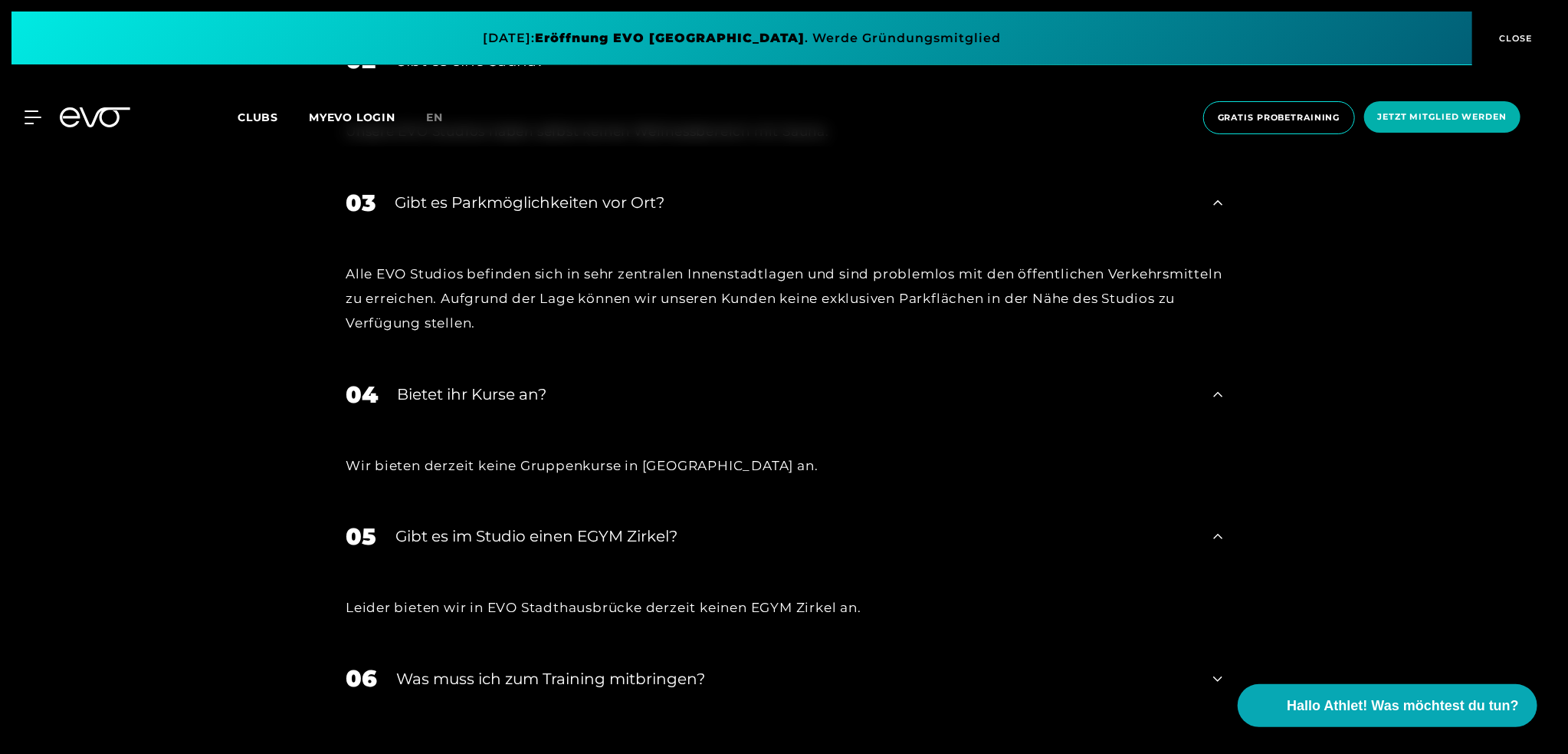
scroll to position [6358, 0]
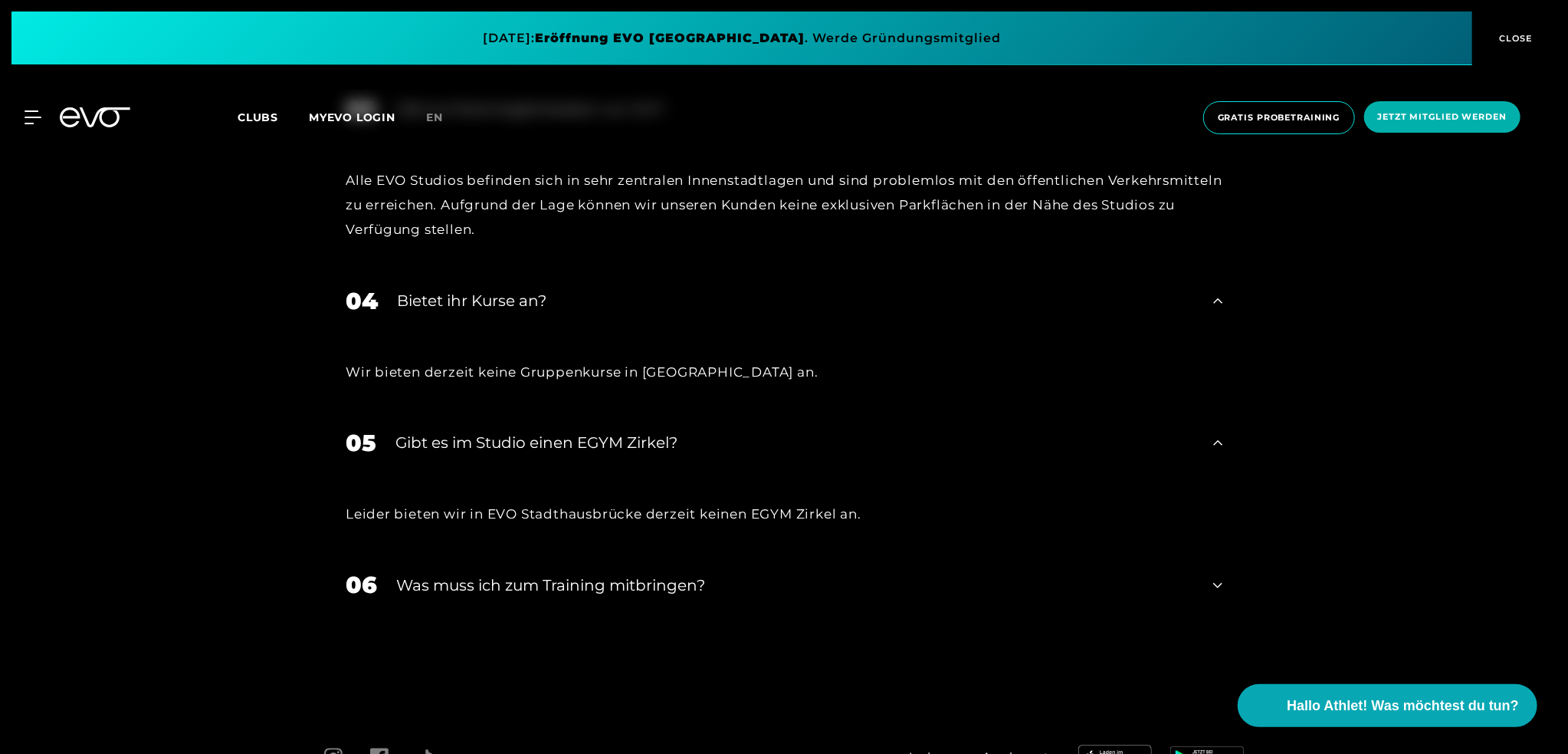
click at [1216, 576] on icon at bounding box center [1218, 585] width 9 height 19
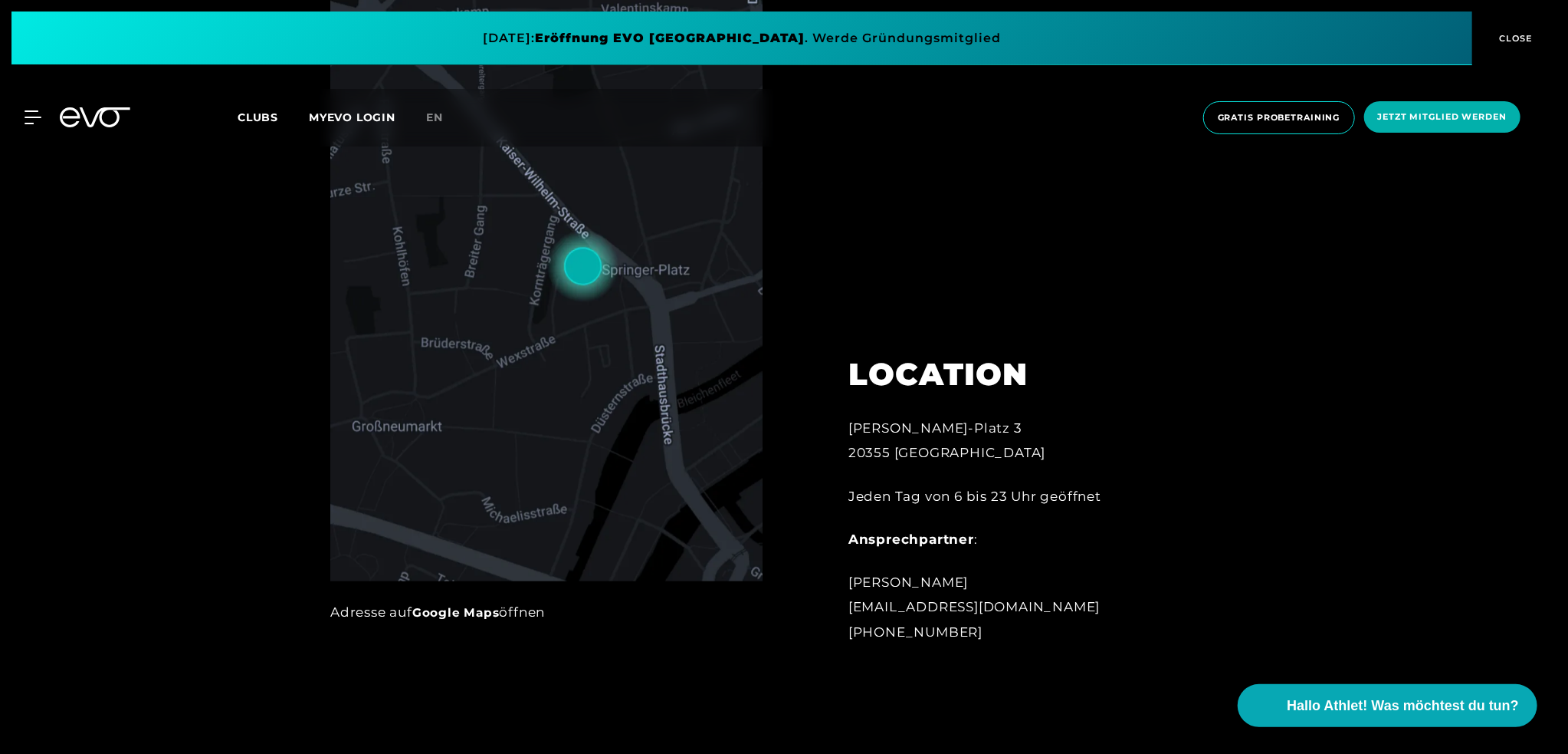
scroll to position [683, 0]
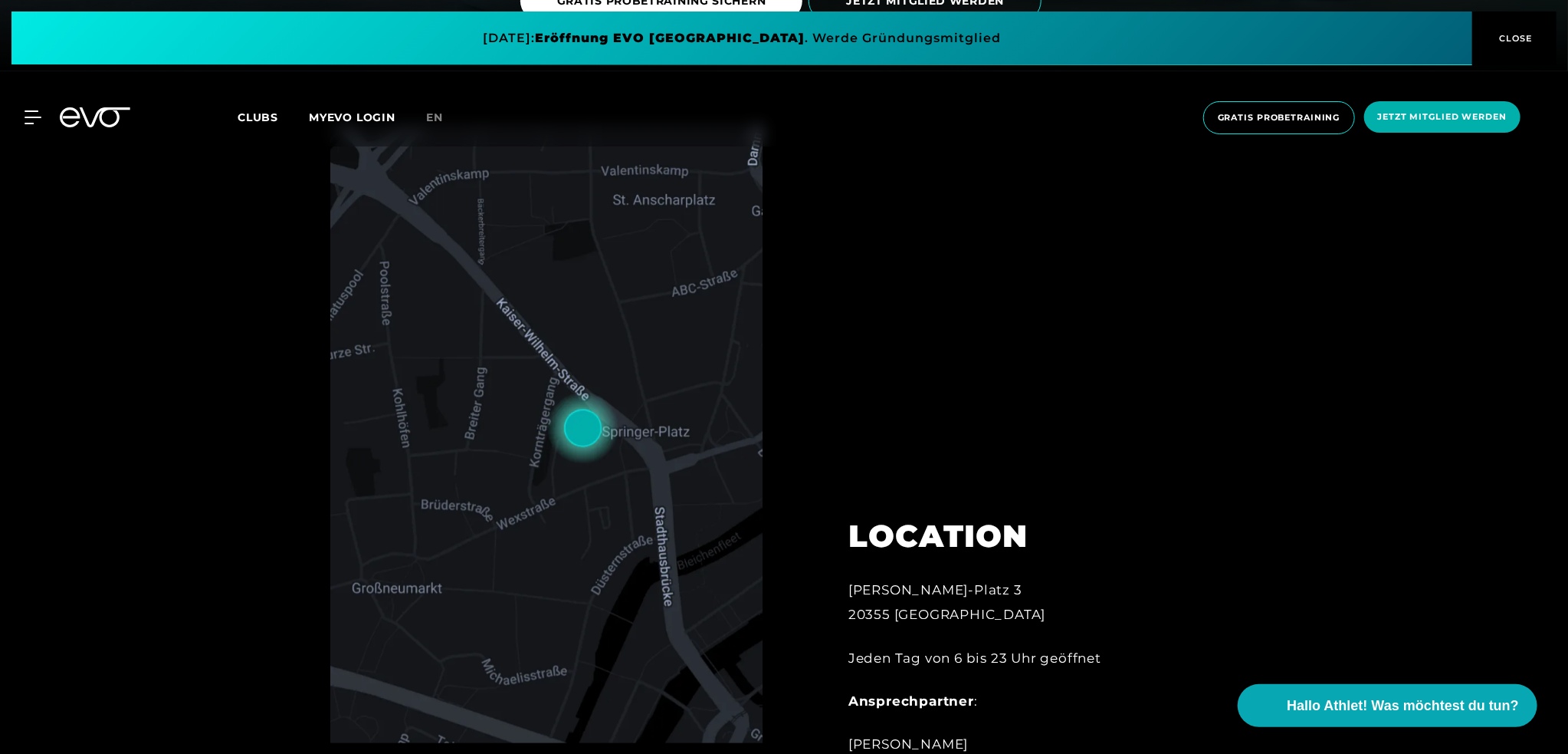
click at [684, 36] on span at bounding box center [741, 38] width 1461 height 53
